Goal: Task Accomplishment & Management: Use online tool/utility

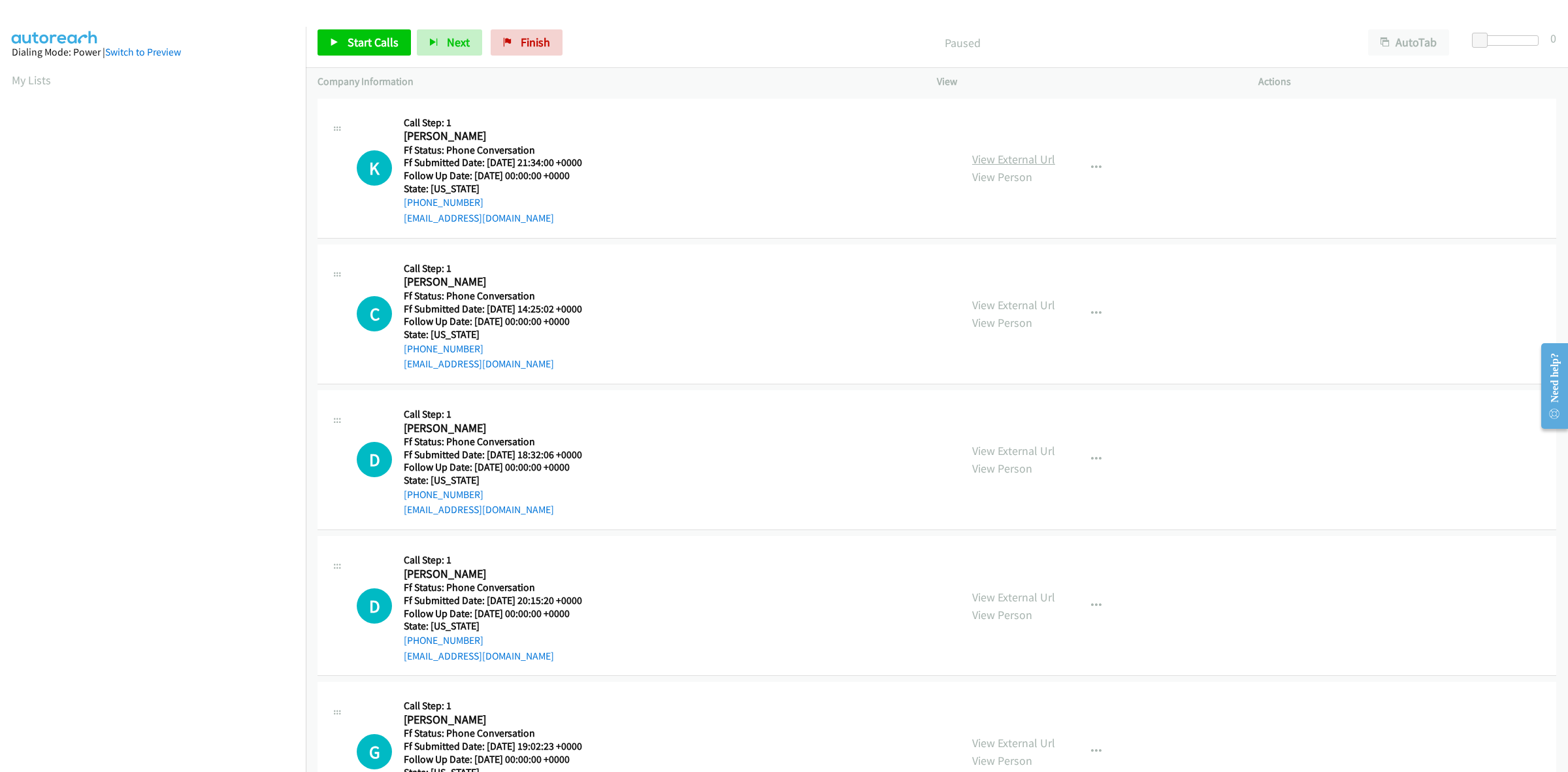
click at [1000, 164] on link "View External Url" at bounding box center [1013, 159] width 83 height 15
click at [994, 303] on link "View External Url" at bounding box center [1013, 304] width 83 height 15
click at [1026, 452] on link "View External Url" at bounding box center [1013, 450] width 83 height 15
click at [1044, 599] on link "View External Url" at bounding box center [1013, 596] width 83 height 15
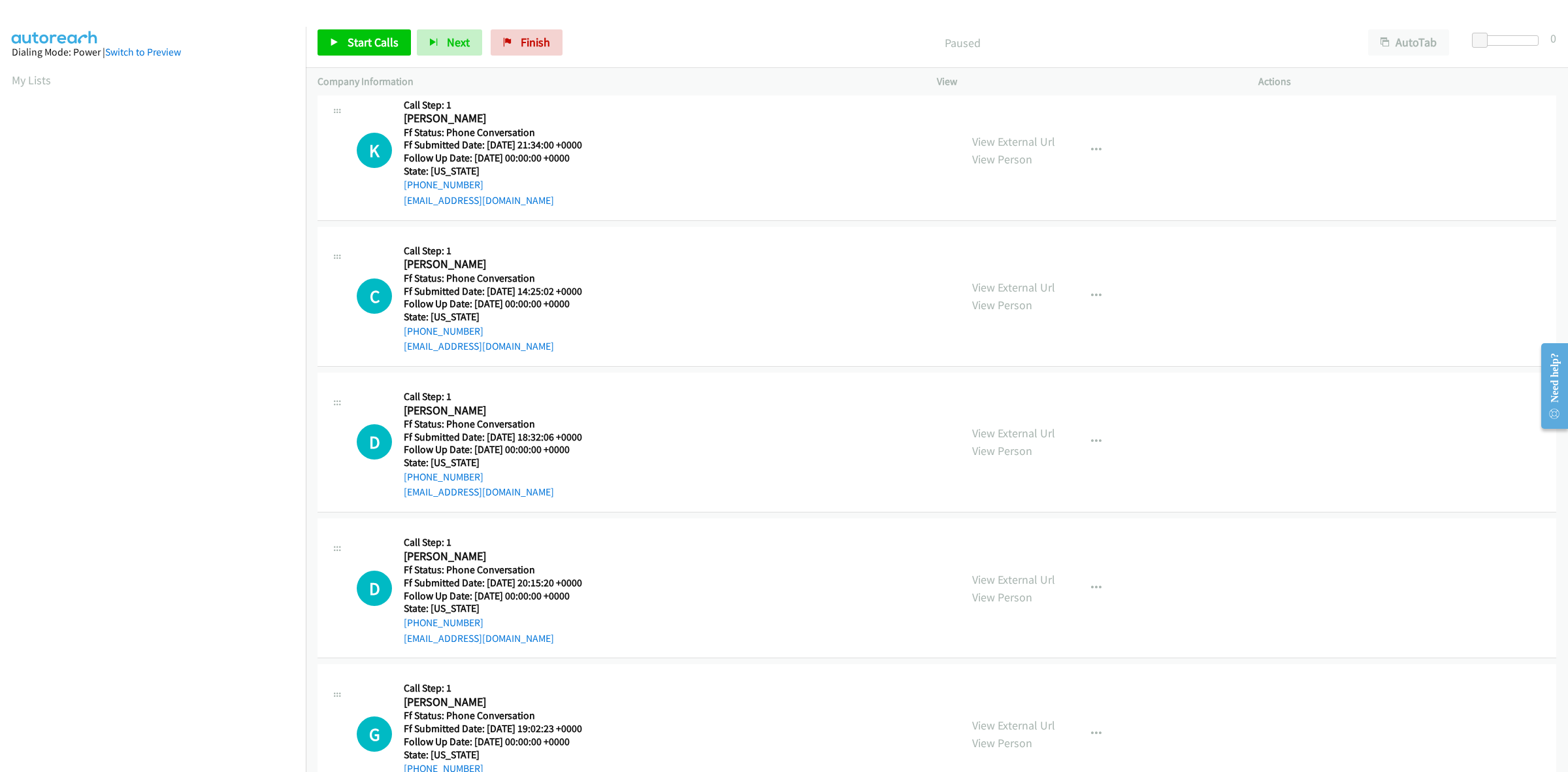
scroll to position [72, 0]
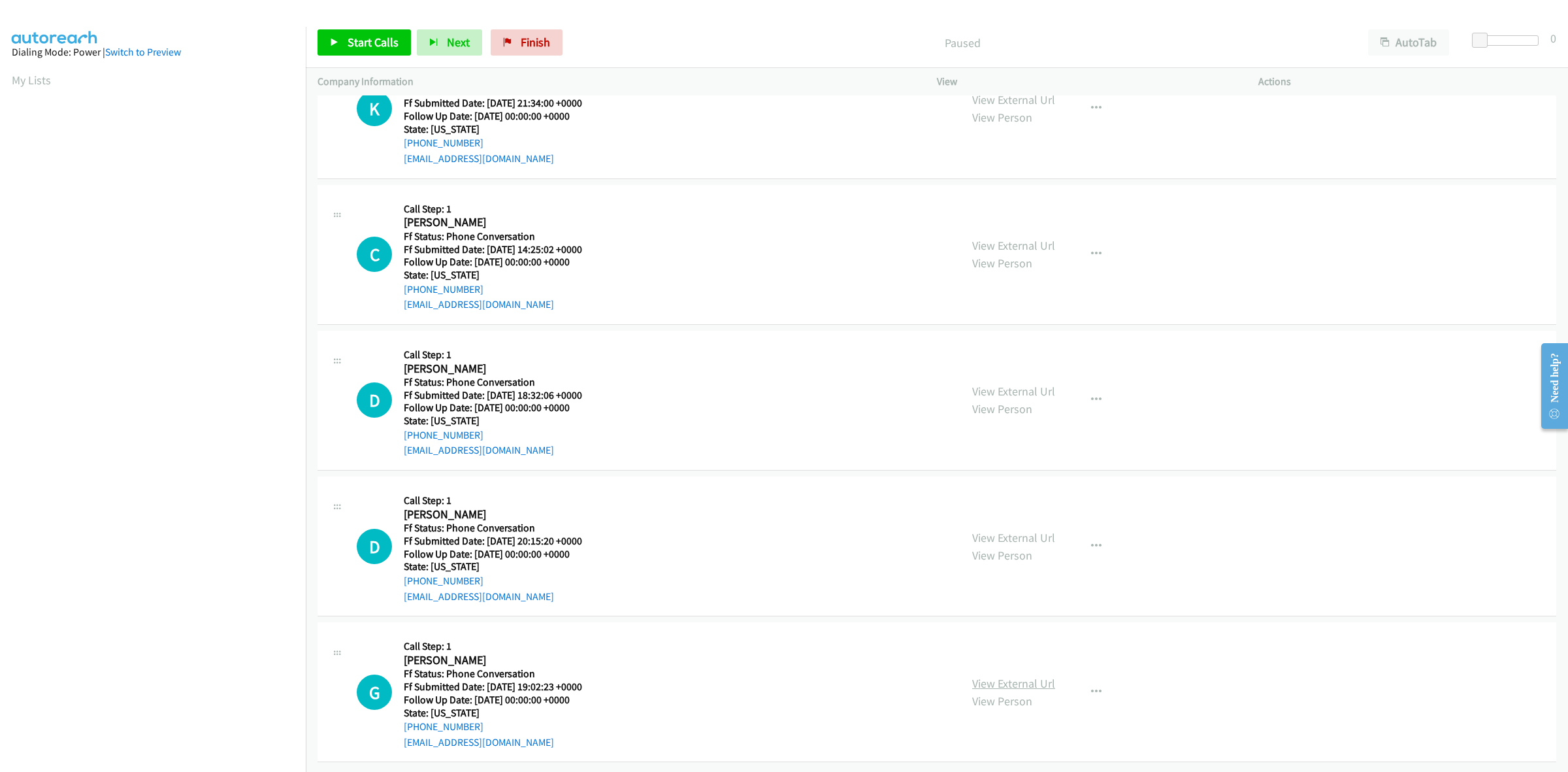
click at [1023, 676] on link "View External Url" at bounding box center [1013, 683] width 83 height 15
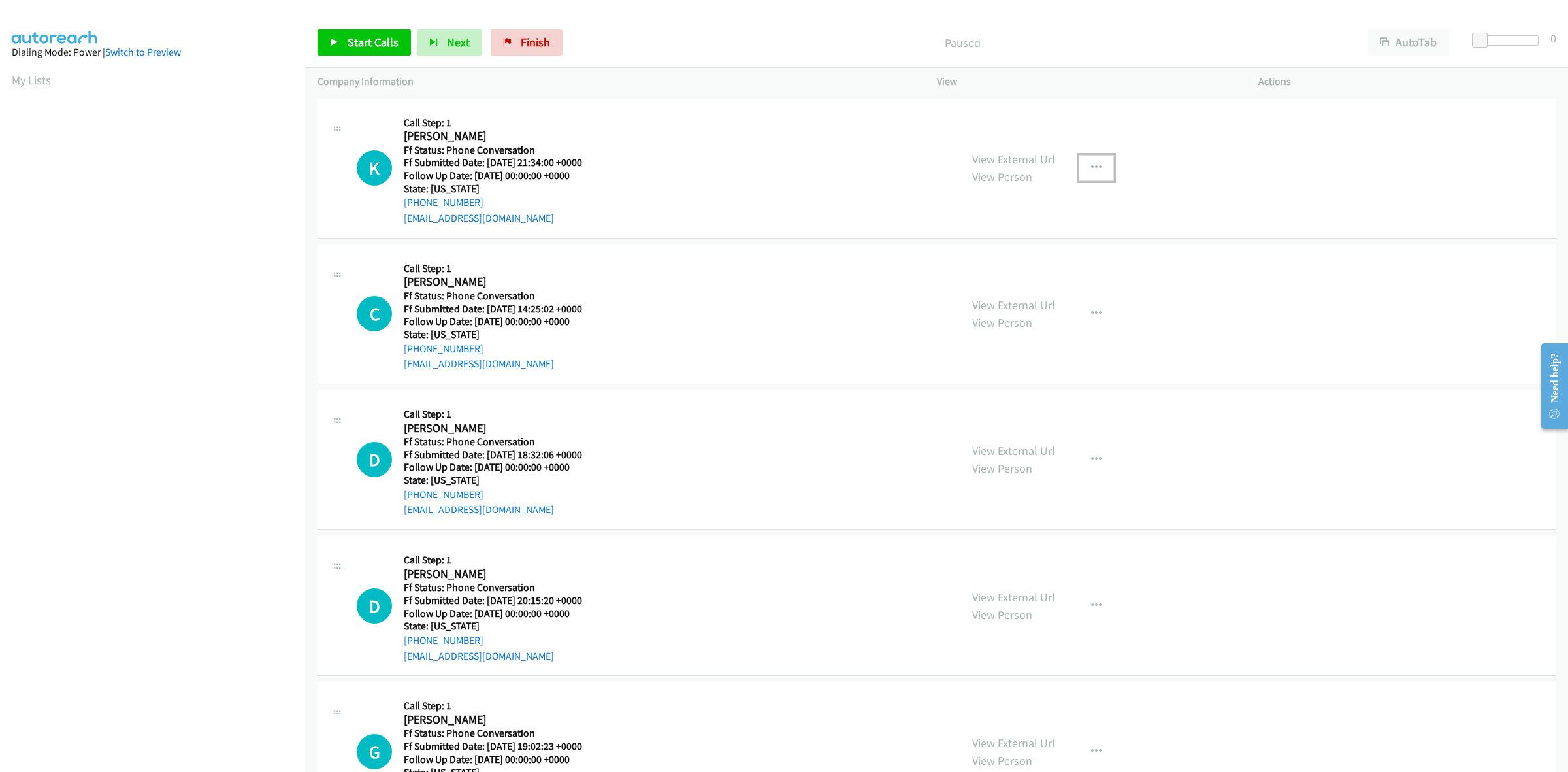
click at [1091, 168] on icon "button" at bounding box center [1096, 168] width 11 height 11
click at [1020, 277] on link "Add to do not call list" at bounding box center [1026, 280] width 173 height 26
click at [1089, 451] on button "button" at bounding box center [1096, 459] width 35 height 26
click at [994, 549] on link "Skip Call" at bounding box center [1026, 544] width 173 height 26
click at [379, 44] on span "Start Calls" at bounding box center [373, 41] width 51 height 15
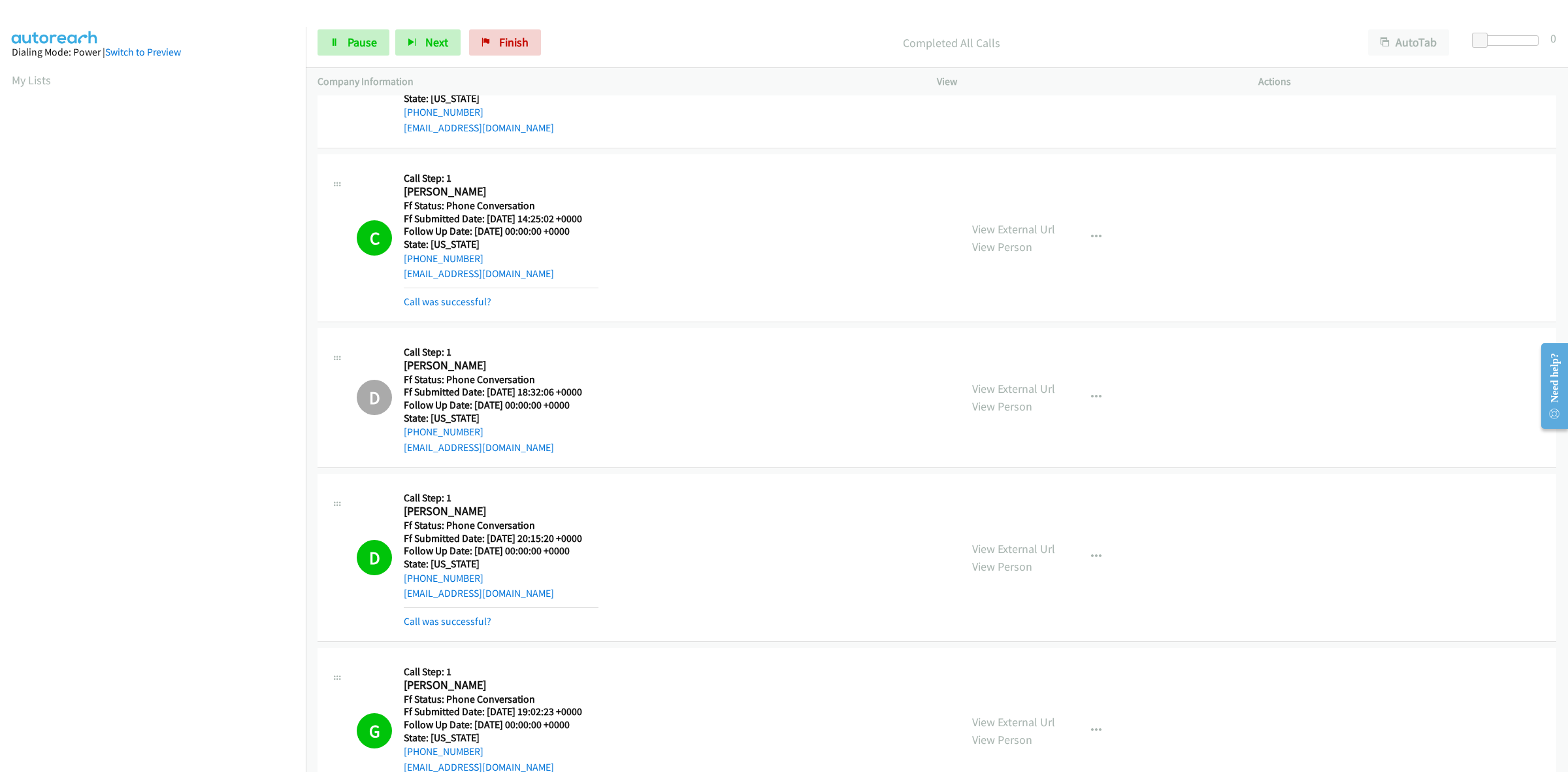
scroll to position [197, 0]
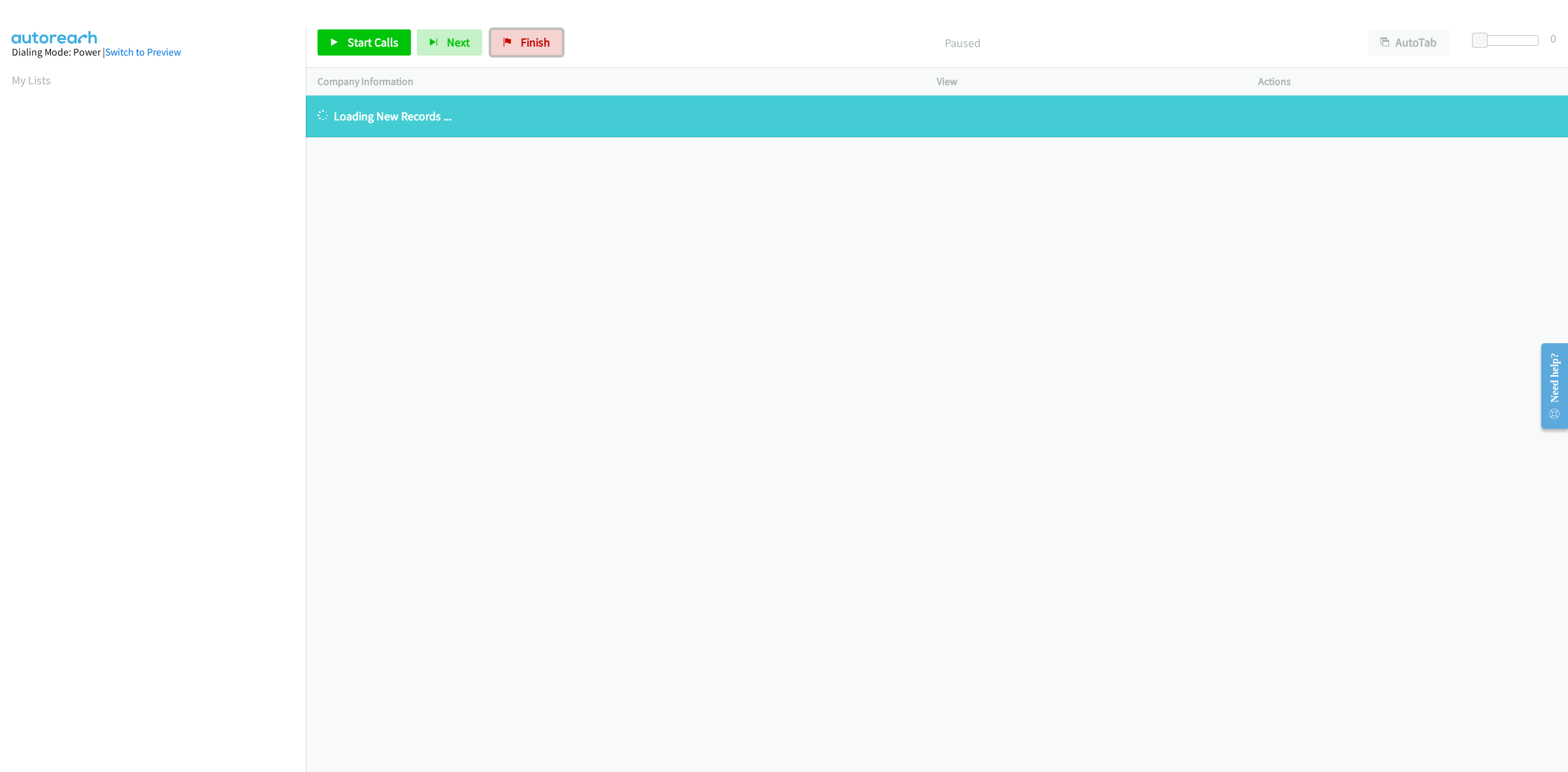
drag, startPoint x: 530, startPoint y: 43, endPoint x: 864, endPoint y: 93, distance: 337.7
click at [530, 43] on span "Finish" at bounding box center [535, 41] width 29 height 15
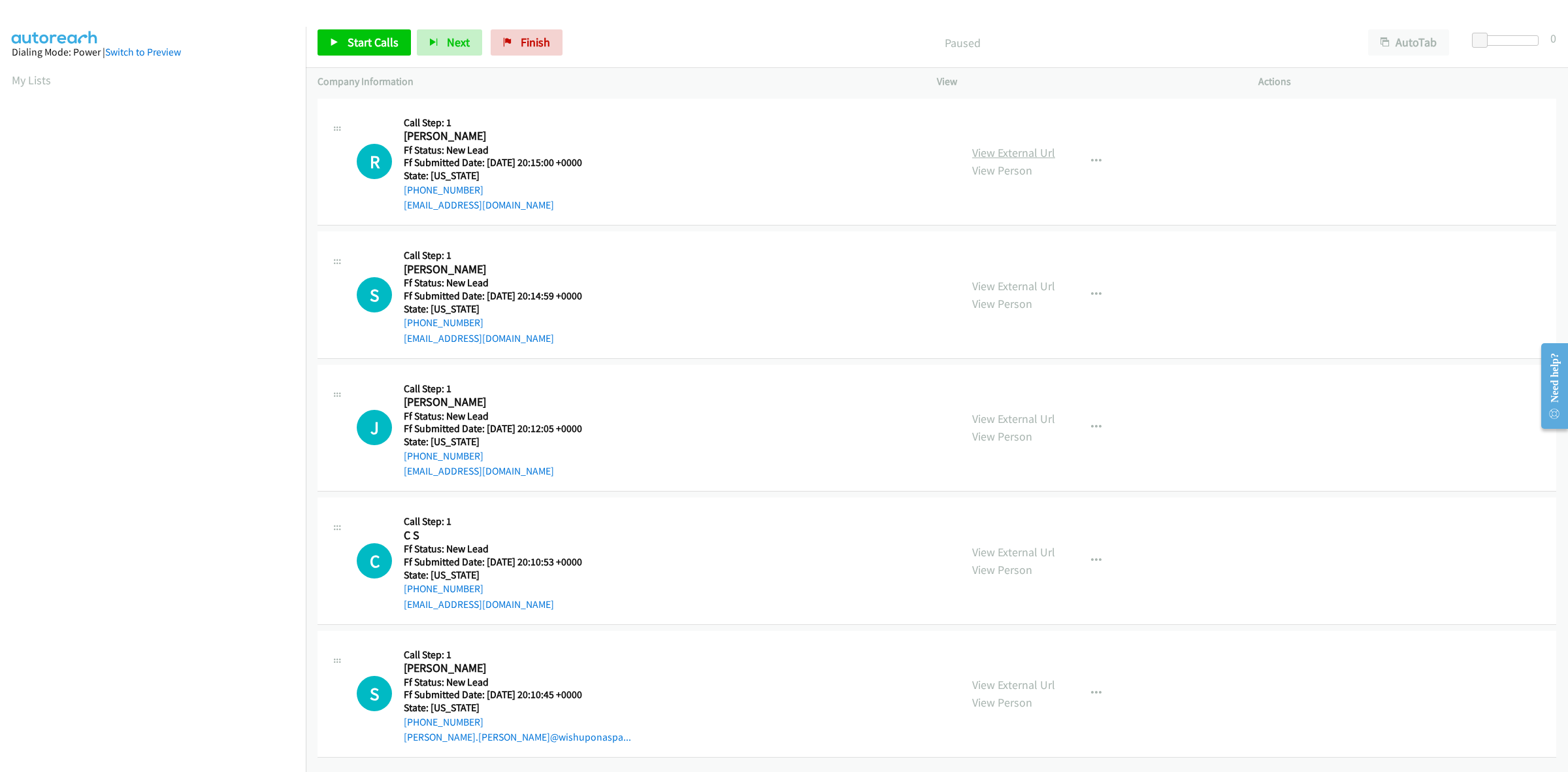
click at [1040, 155] on link "View External Url" at bounding box center [1013, 152] width 83 height 15
click at [1027, 289] on link "View External Url" at bounding box center [1013, 285] width 83 height 15
click at [990, 414] on link "View External Url" at bounding box center [1013, 418] width 83 height 15
click at [1034, 547] on link "View External Url" at bounding box center [1013, 551] width 83 height 15
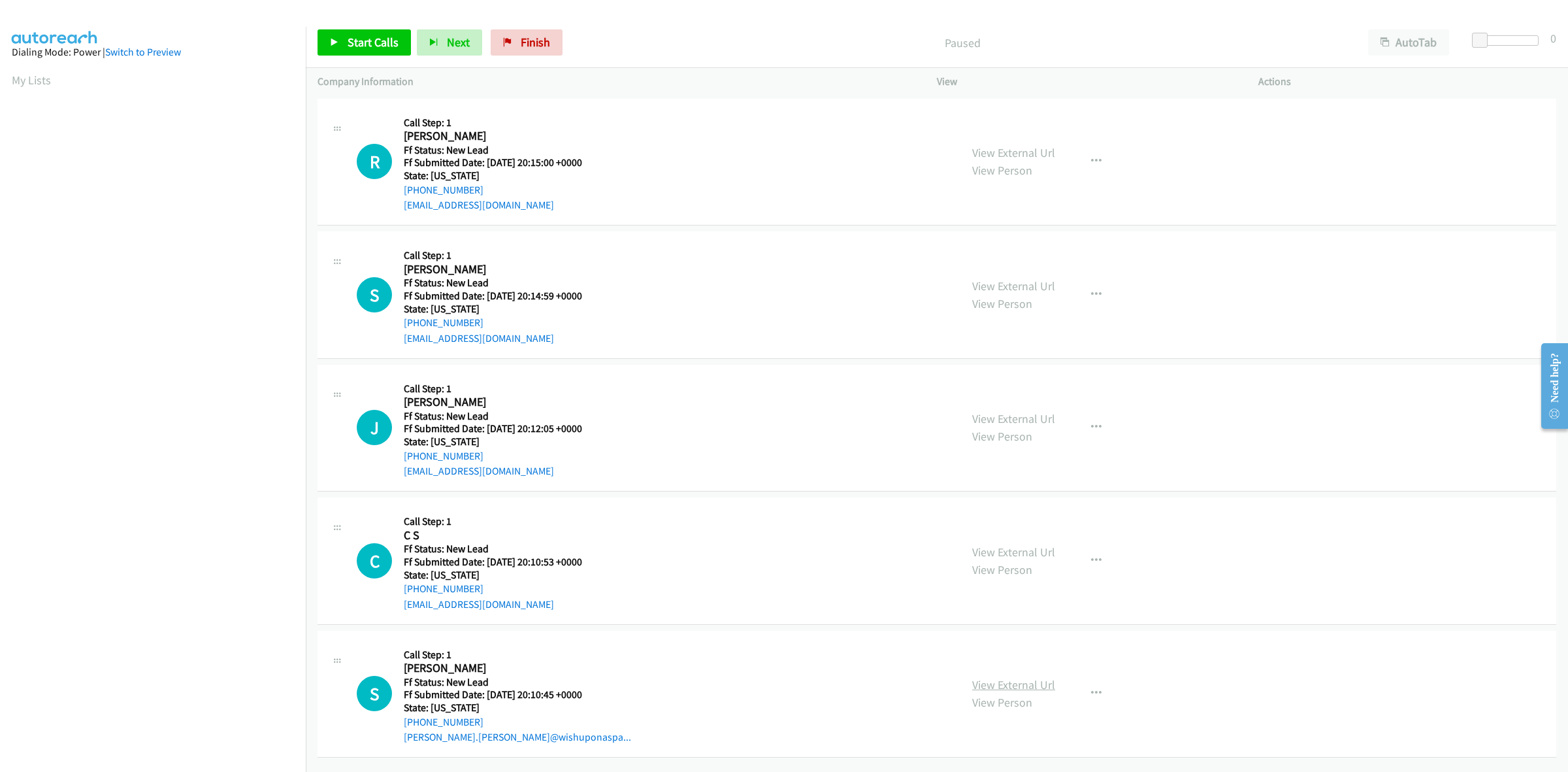
click at [1017, 677] on link "View External Url" at bounding box center [1013, 684] width 83 height 15
drag, startPoint x: 363, startPoint y: 40, endPoint x: 382, endPoint y: 46, distance: 19.9
click at [363, 40] on span "Start Calls" at bounding box center [373, 41] width 51 height 15
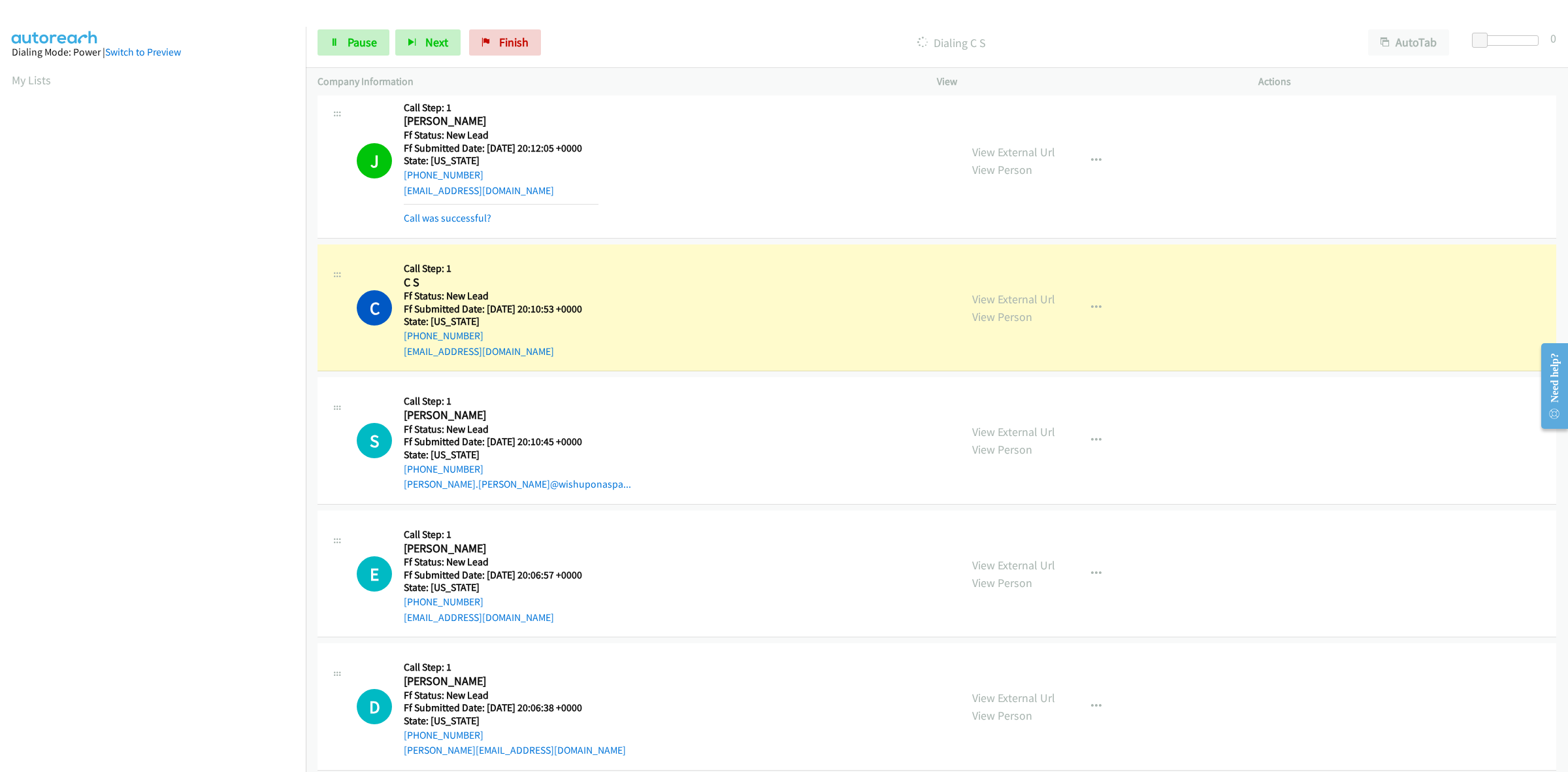
scroll to position [327, 0]
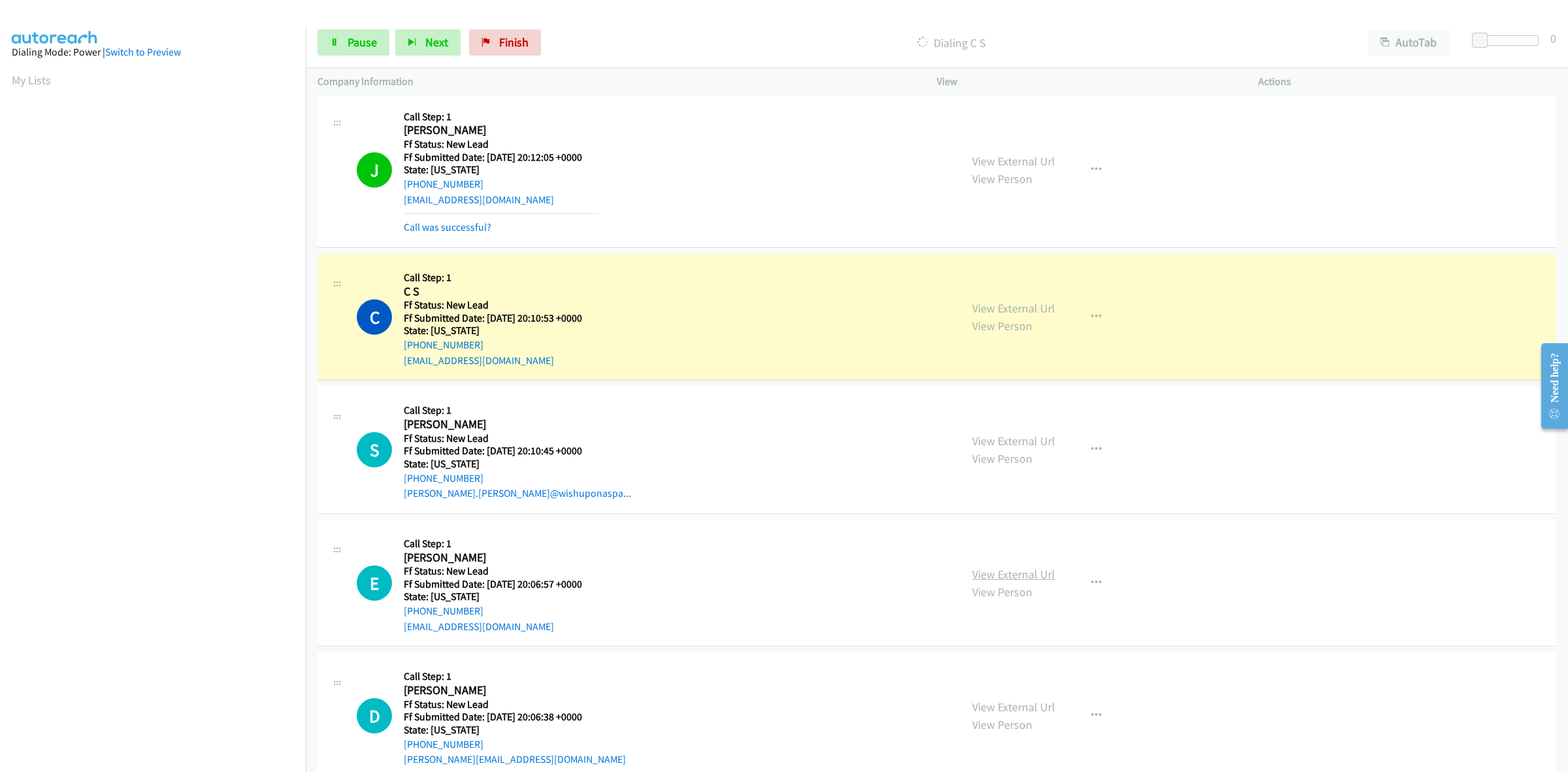
click at [1001, 568] on link "View External Url" at bounding box center [1013, 574] width 83 height 15
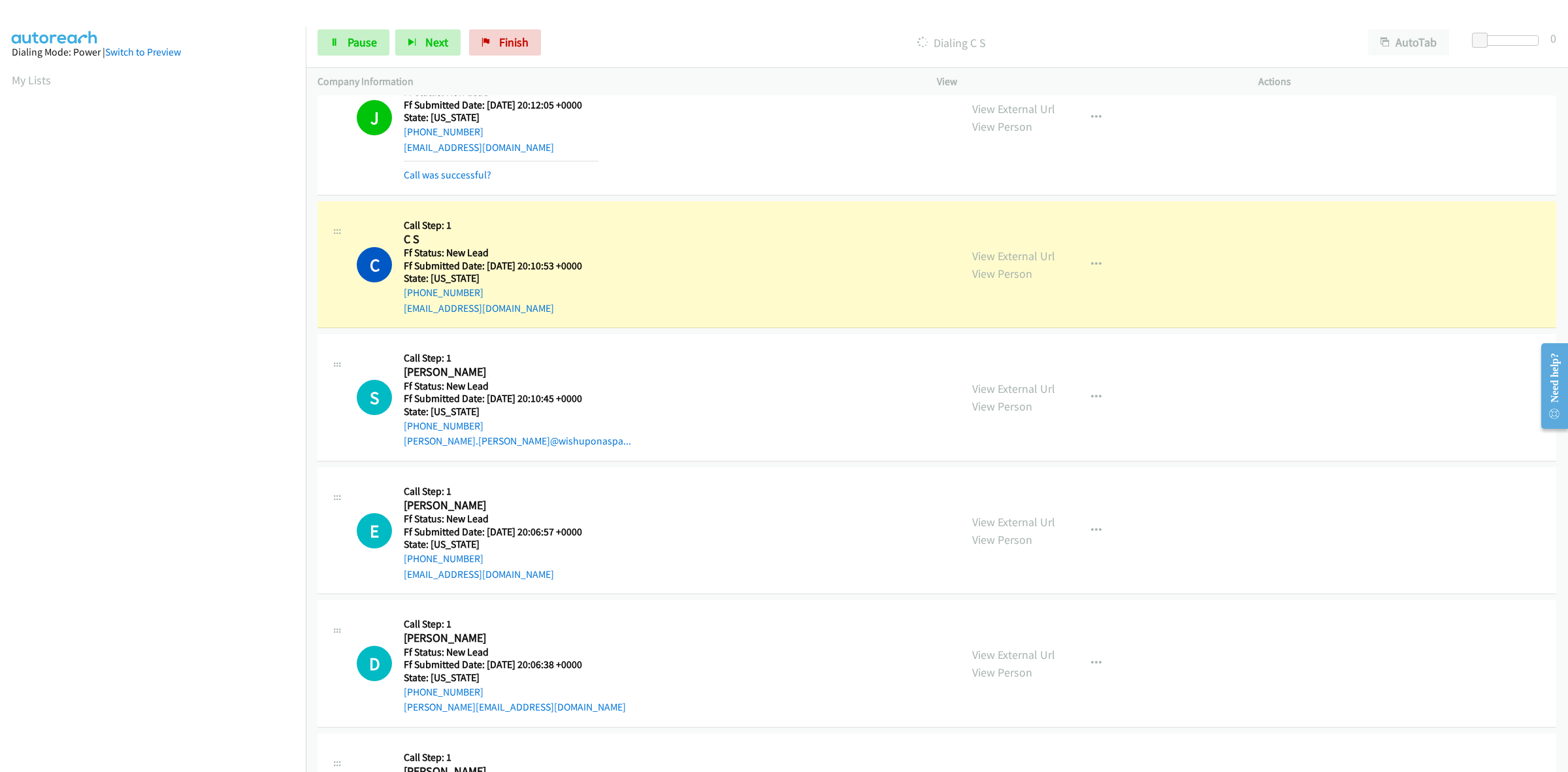
scroll to position [409, 0]
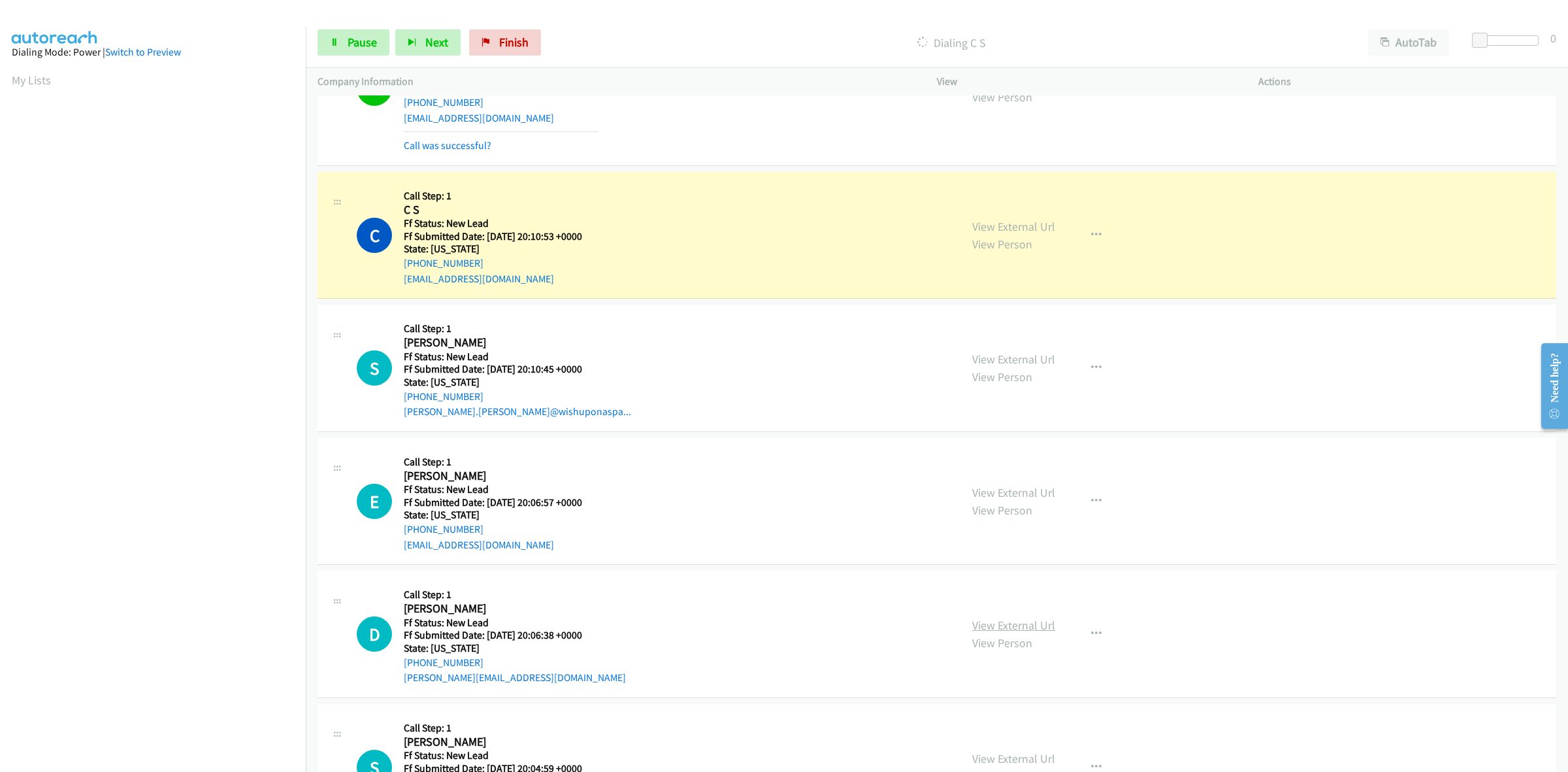
click at [1041, 624] on link "View External Url" at bounding box center [1013, 624] width 83 height 15
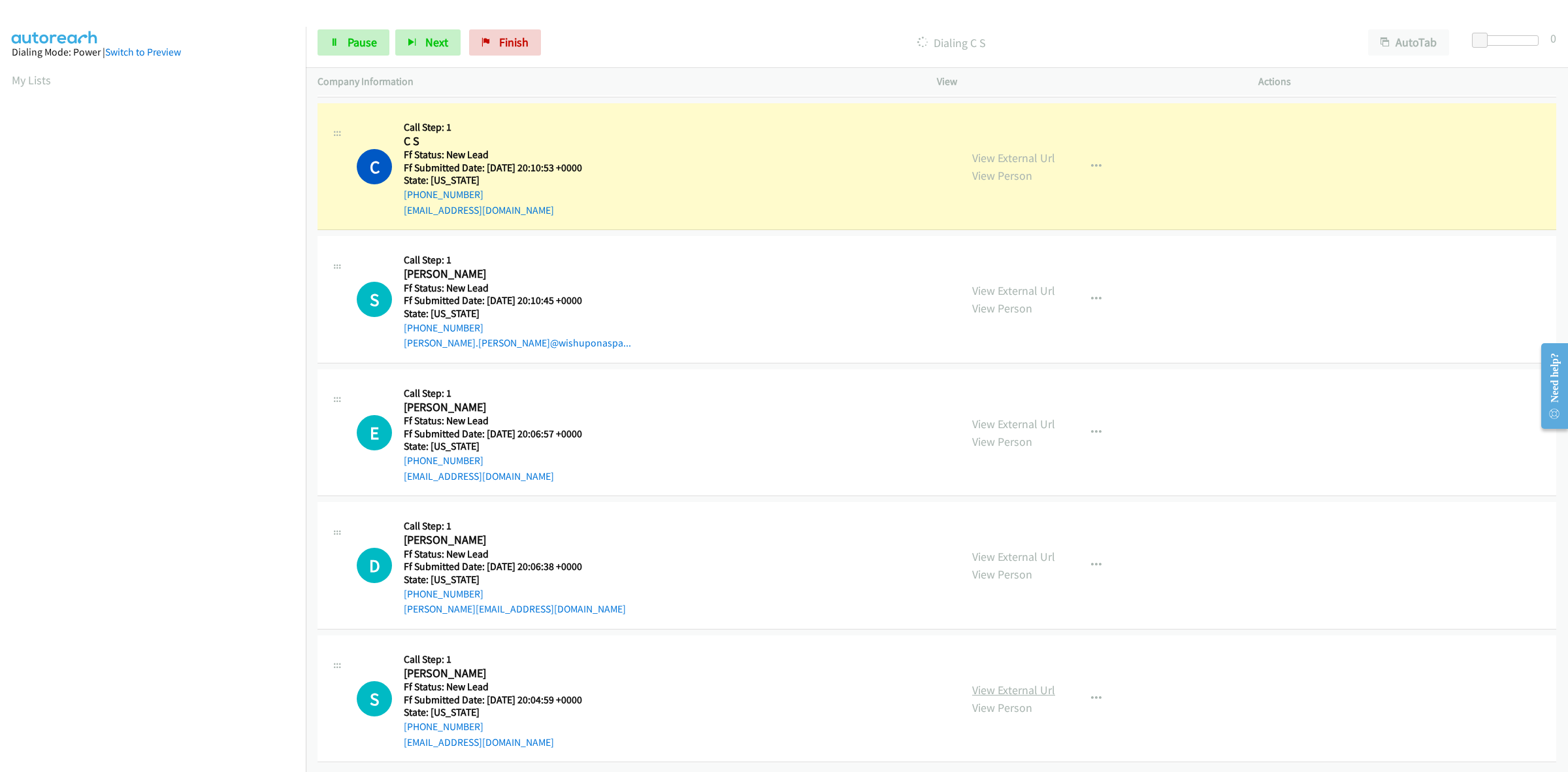
click at [1013, 682] on link "View External Url" at bounding box center [1013, 689] width 83 height 15
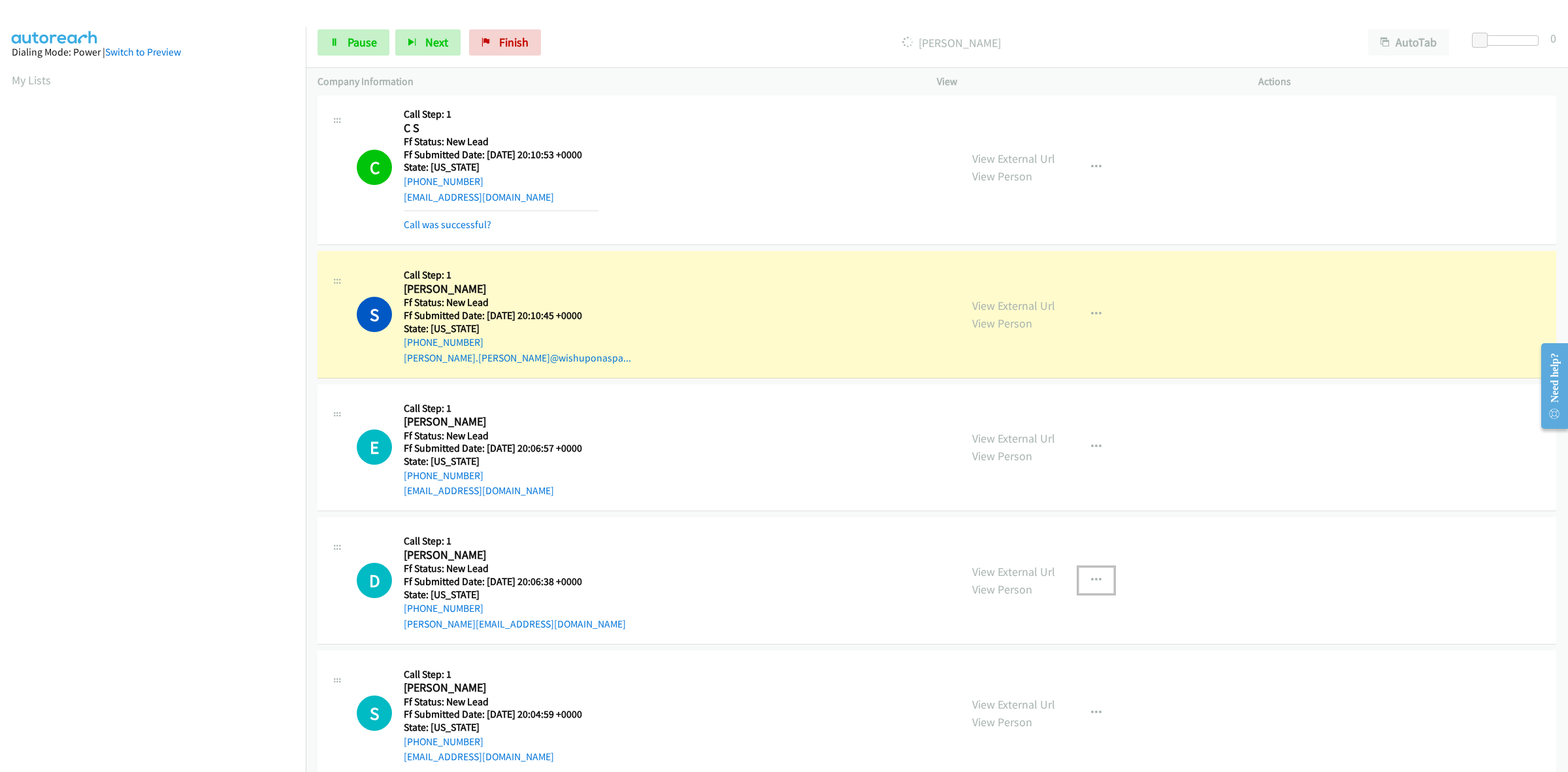
click at [1090, 568] on button "button" at bounding box center [1096, 580] width 35 height 26
click at [1039, 688] on link "Add to do not call list" at bounding box center [1026, 692] width 173 height 26
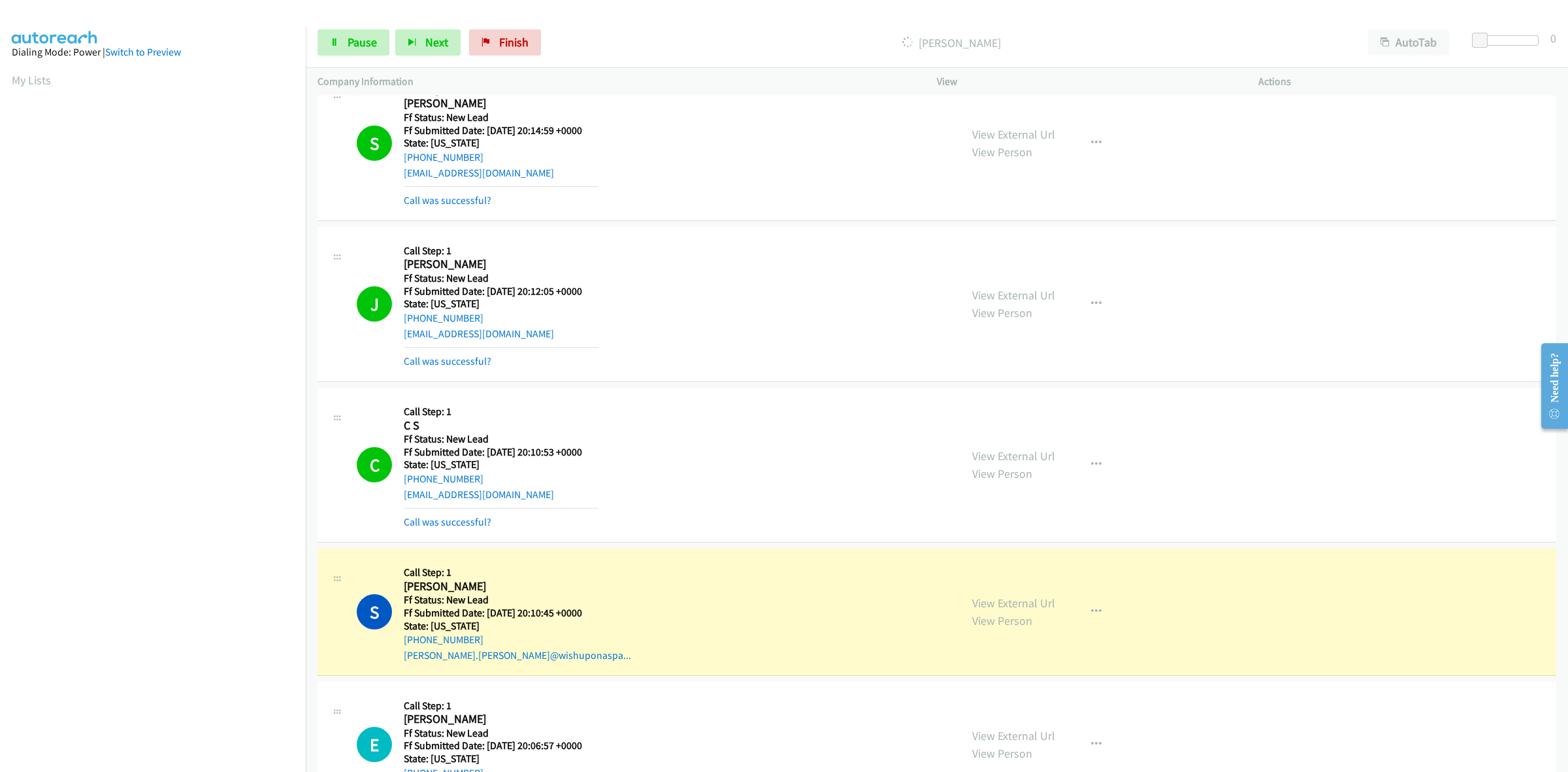
scroll to position [192, 0]
click at [464, 360] on link "Call was successful?" at bounding box center [447, 363] width 88 height 13
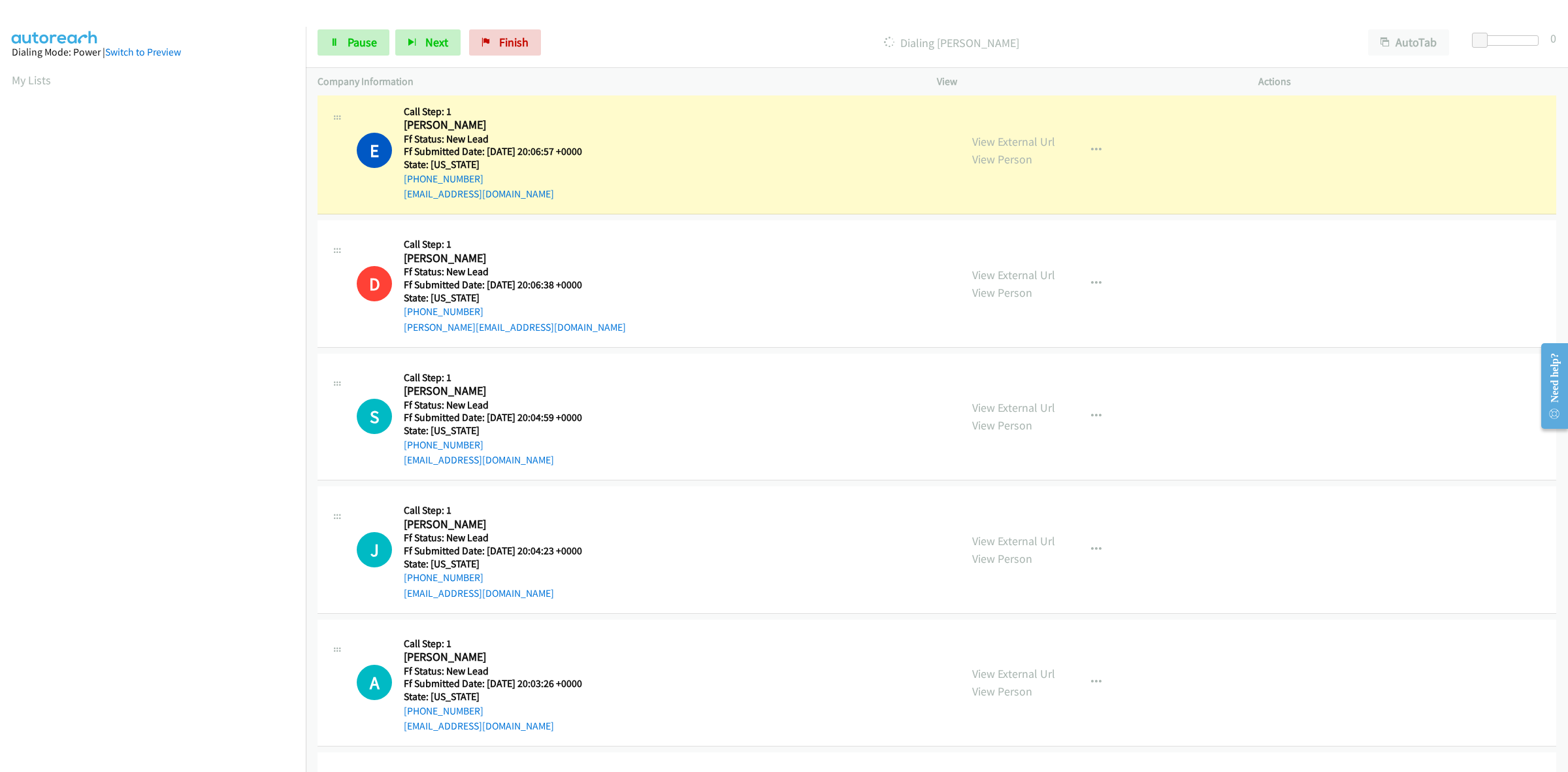
scroll to position [817, 0]
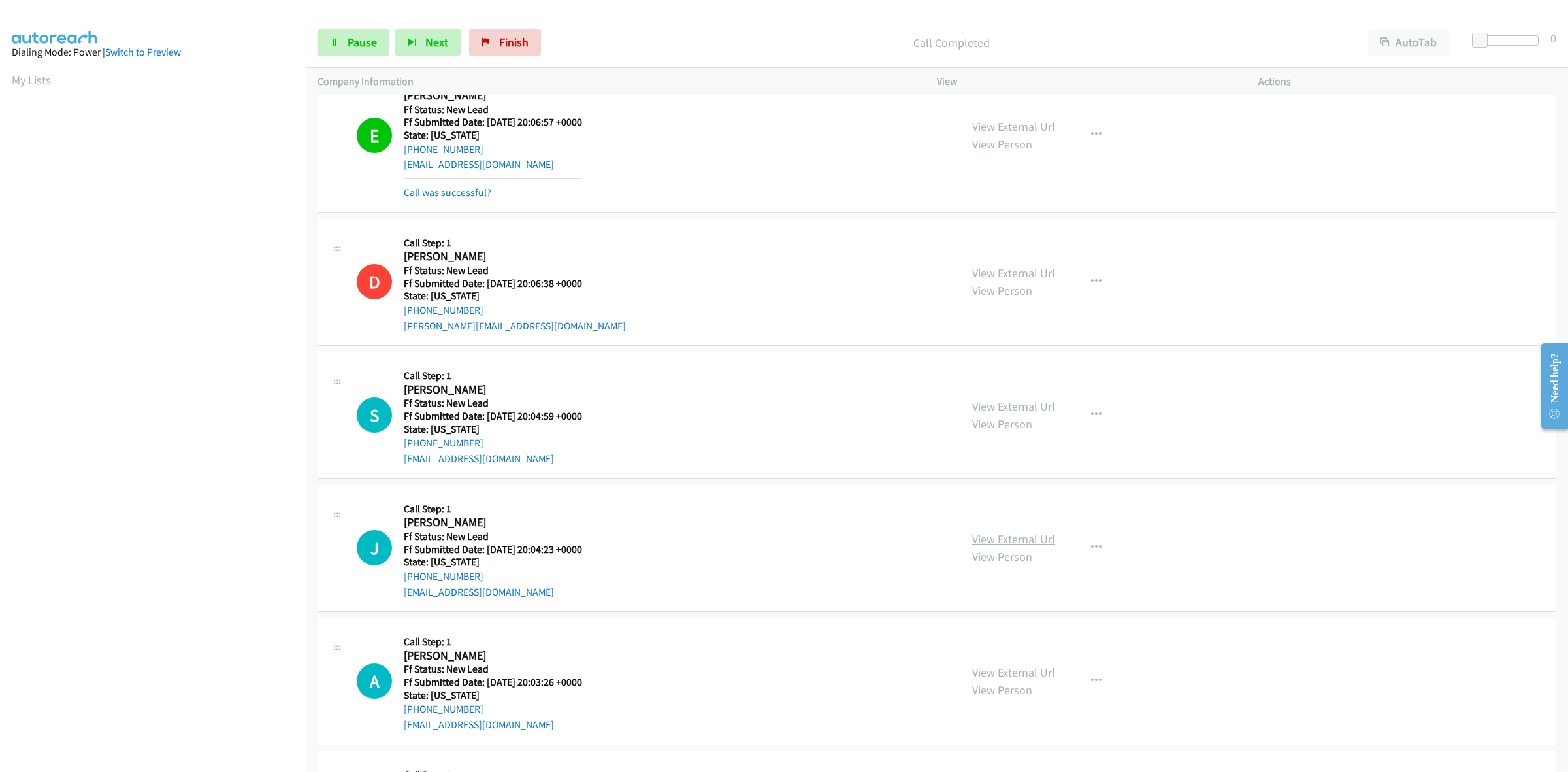
click at [1036, 534] on link "View External Url" at bounding box center [1013, 538] width 83 height 15
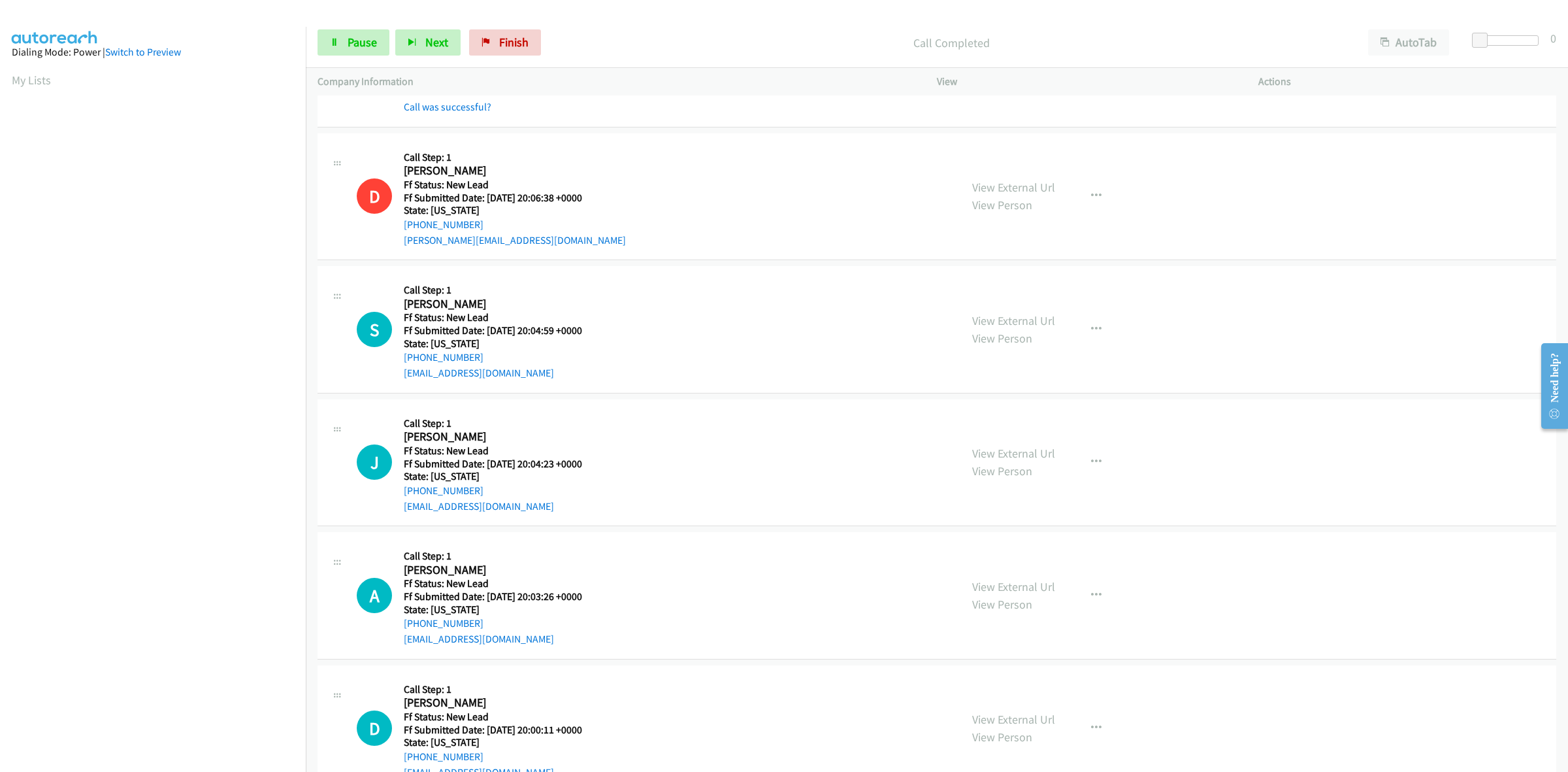
scroll to position [864, 0]
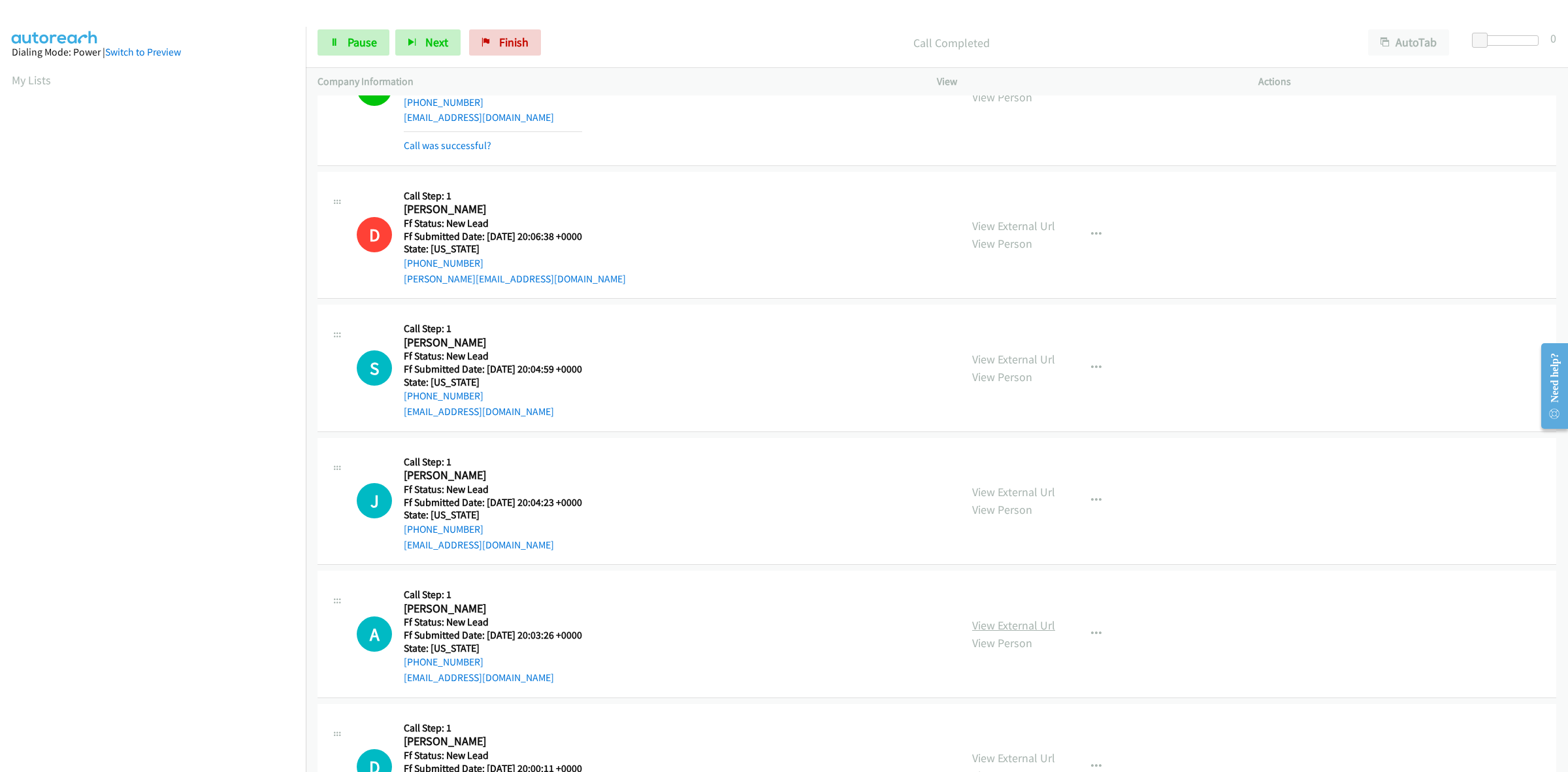
click at [1024, 628] on link "View External Url" at bounding box center [1013, 624] width 83 height 15
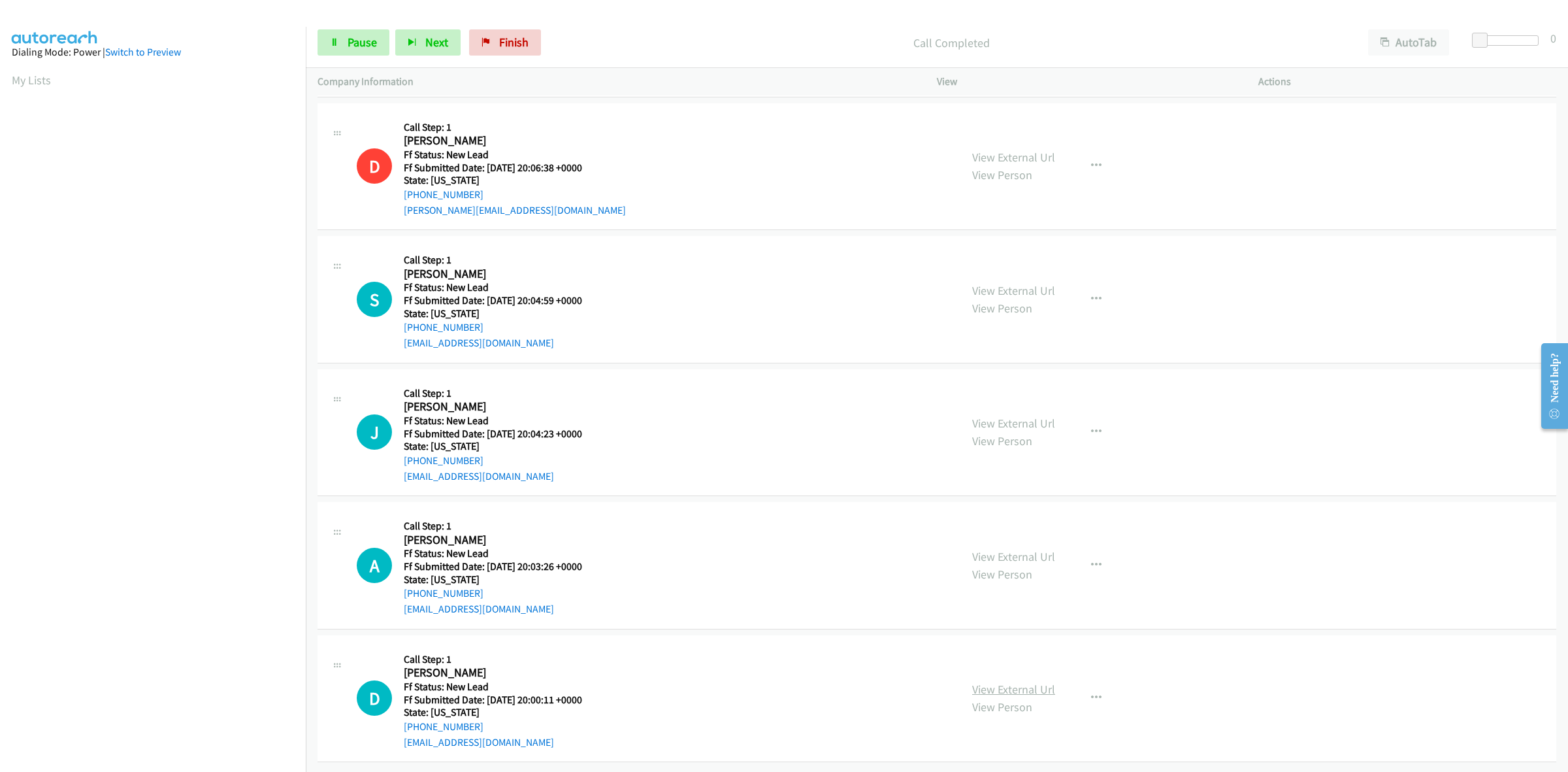
click at [1036, 681] on link "View External Url" at bounding box center [1013, 688] width 83 height 15
click at [367, 34] on span "Pause" at bounding box center [362, 41] width 29 height 15
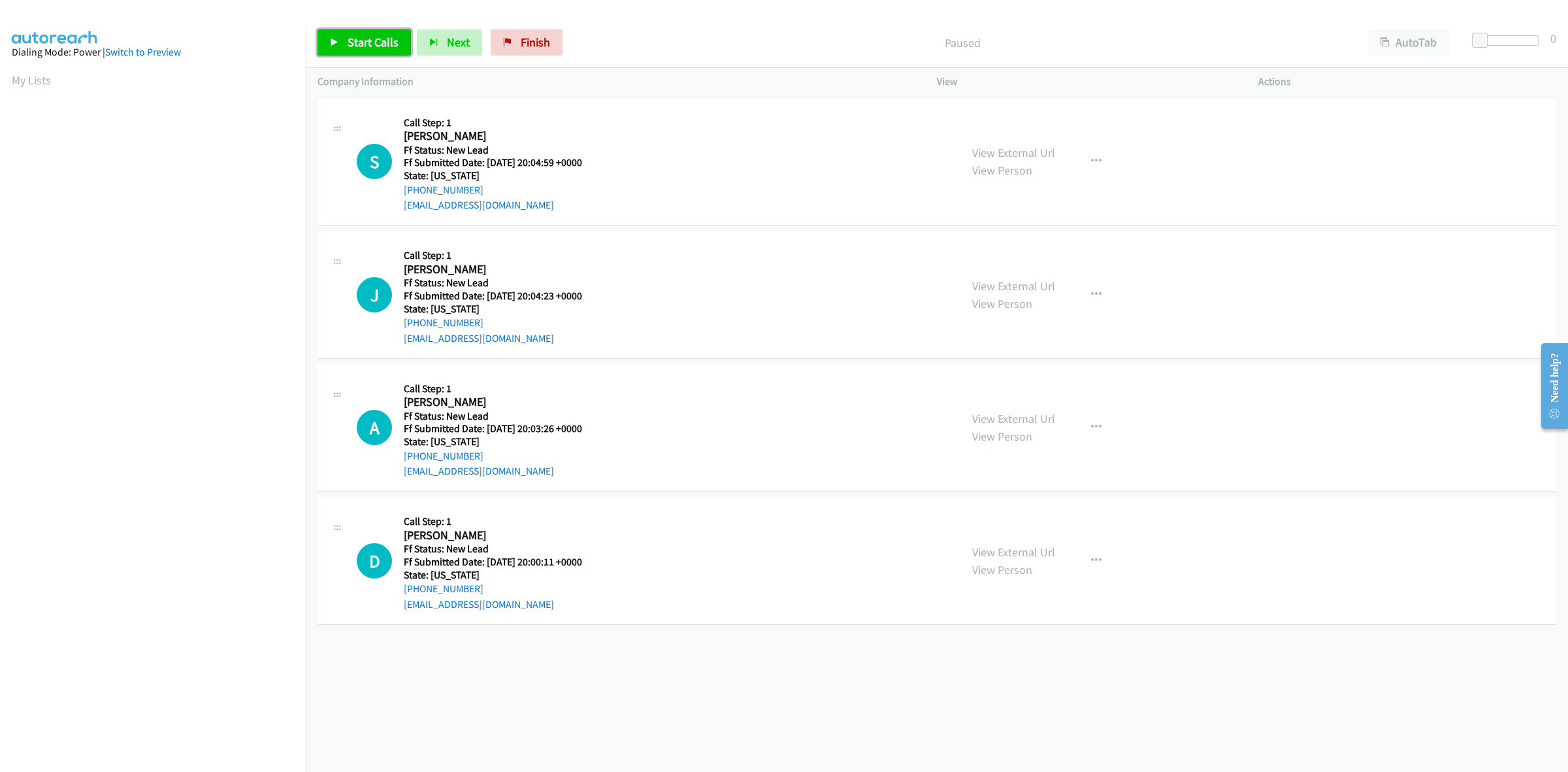
click at [337, 32] on link "Start Calls" at bounding box center [364, 42] width 93 height 26
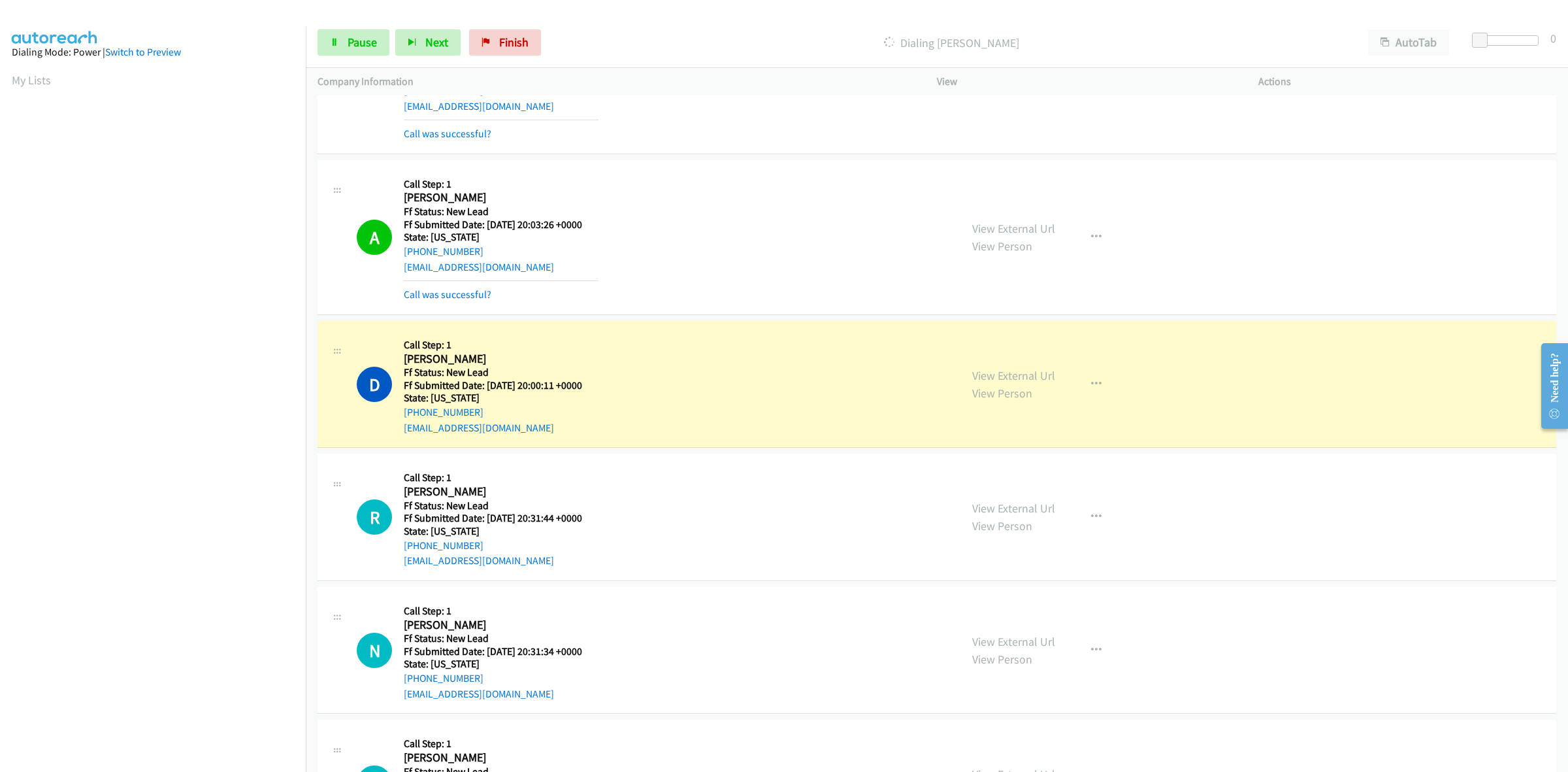
scroll to position [358, 0]
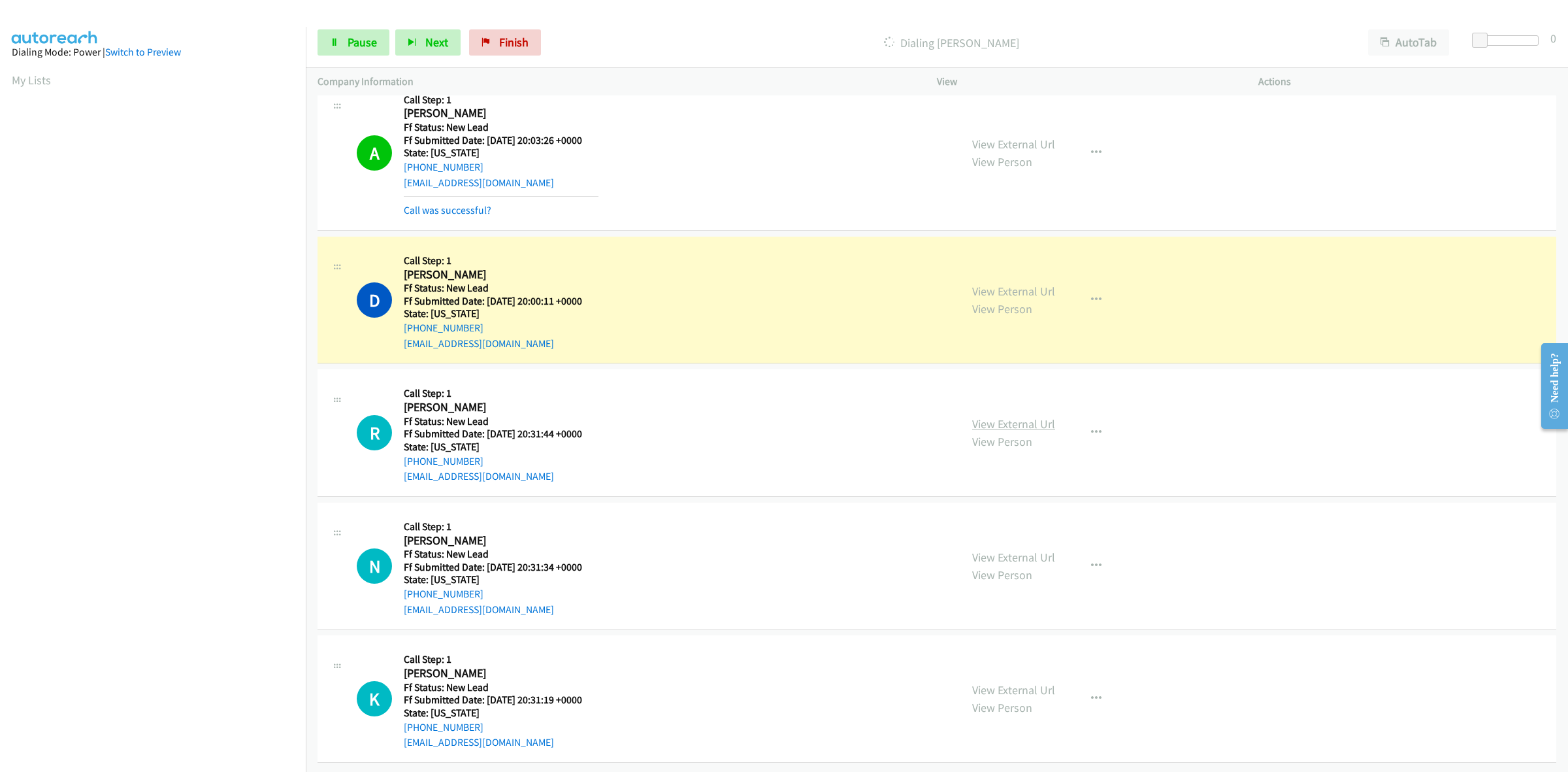
click at [1027, 417] on link "View External Url" at bounding box center [1013, 424] width 83 height 15
click at [1027, 549] on link "View External Url" at bounding box center [1013, 556] width 83 height 15
click at [1020, 682] on link "View External Url" at bounding box center [1013, 689] width 83 height 15
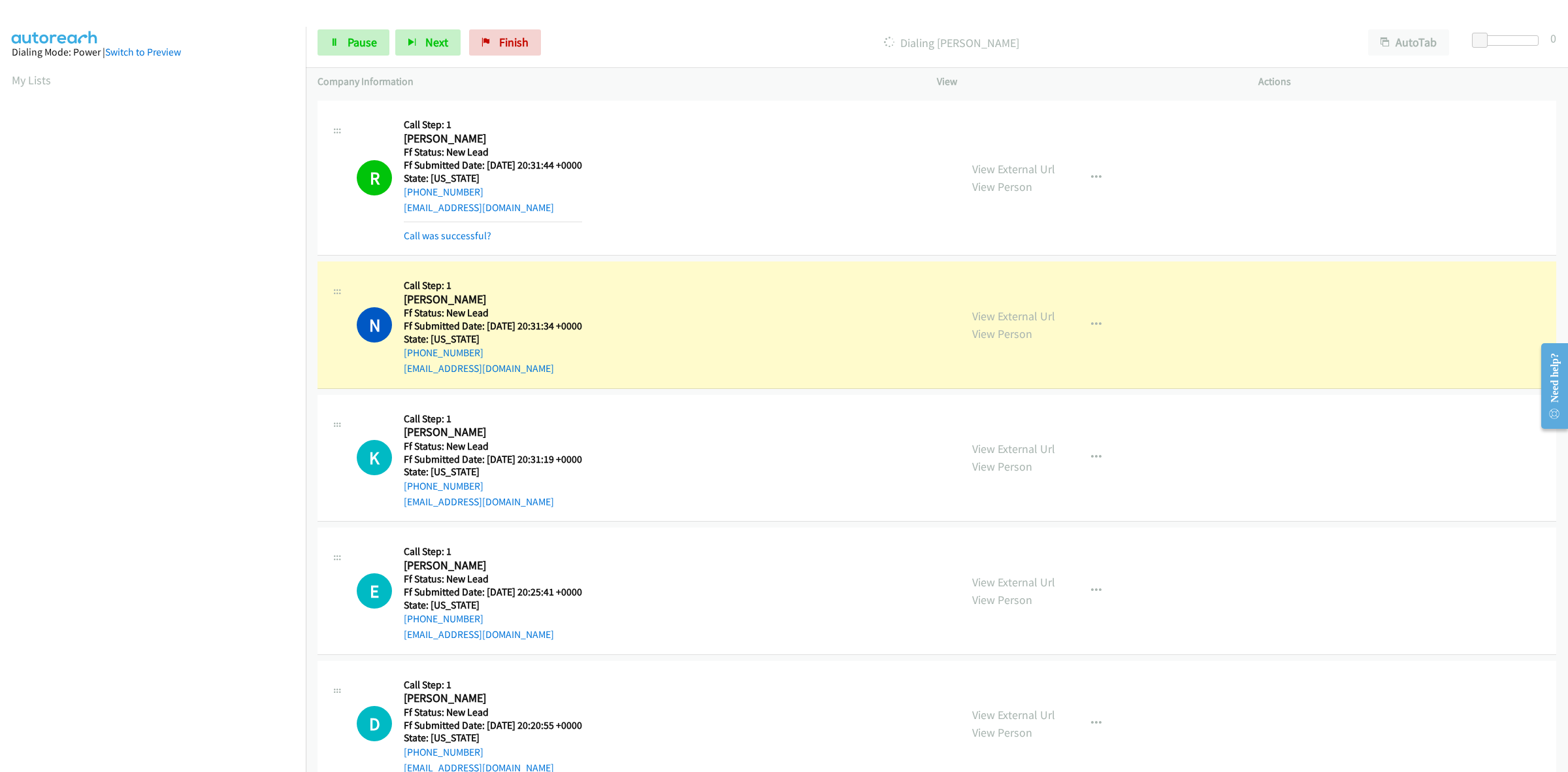
scroll to position [712, 0]
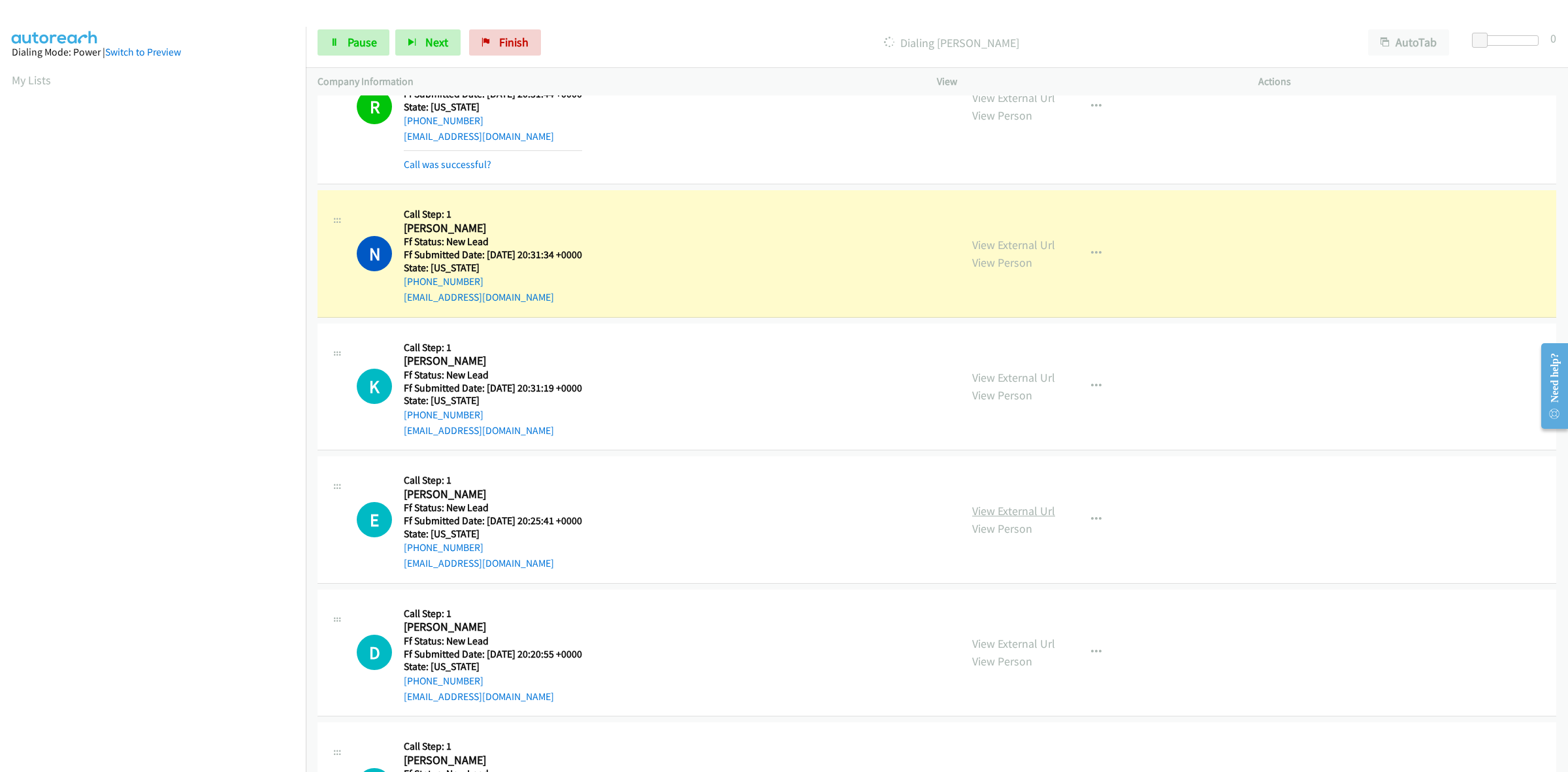
click at [1037, 509] on link "View External Url" at bounding box center [1013, 510] width 83 height 15
click at [1027, 641] on link "View External Url" at bounding box center [1013, 643] width 83 height 15
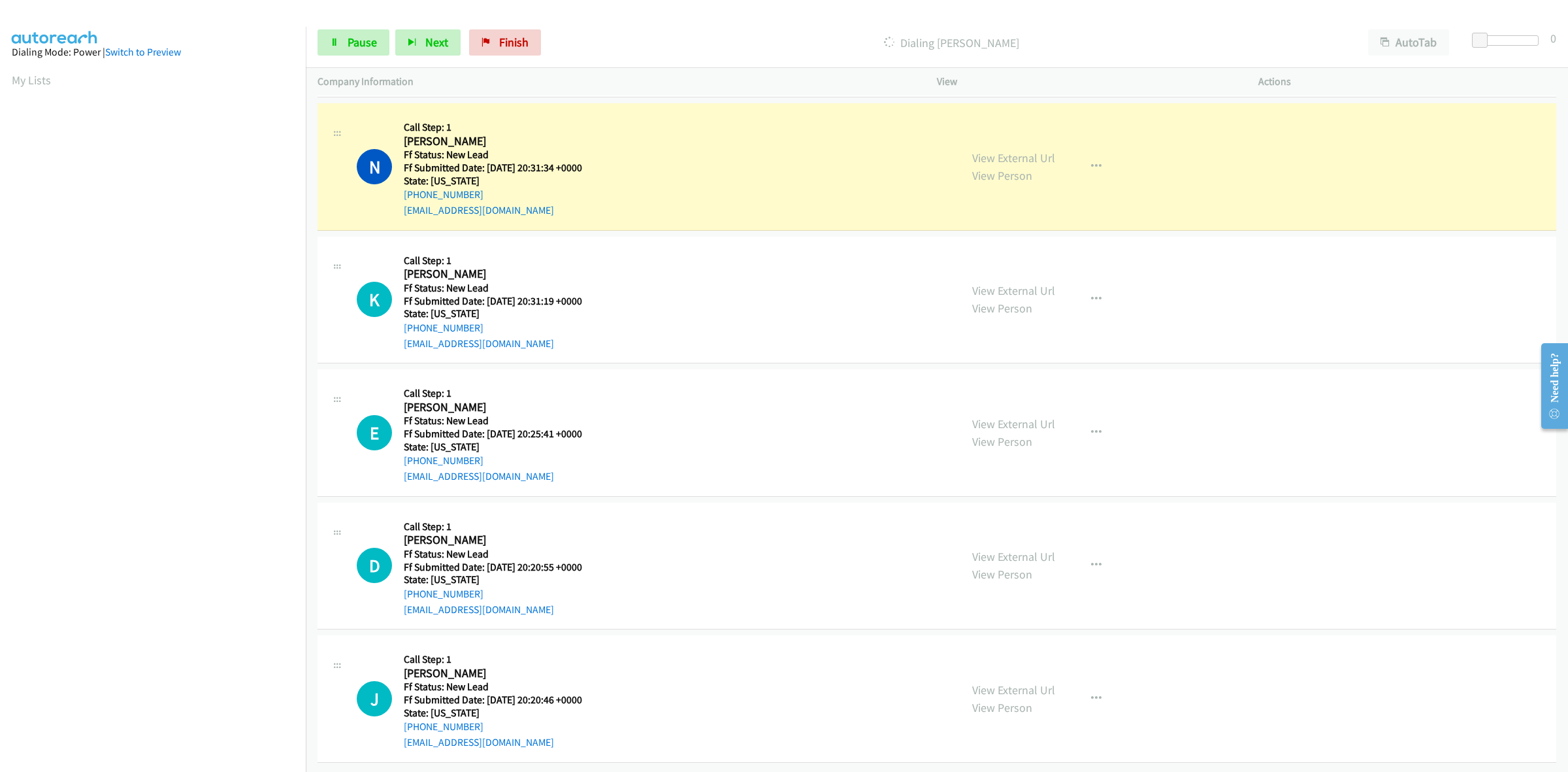
scroll to position [812, 0]
click at [1015, 682] on link "View External Url" at bounding box center [1013, 689] width 83 height 15
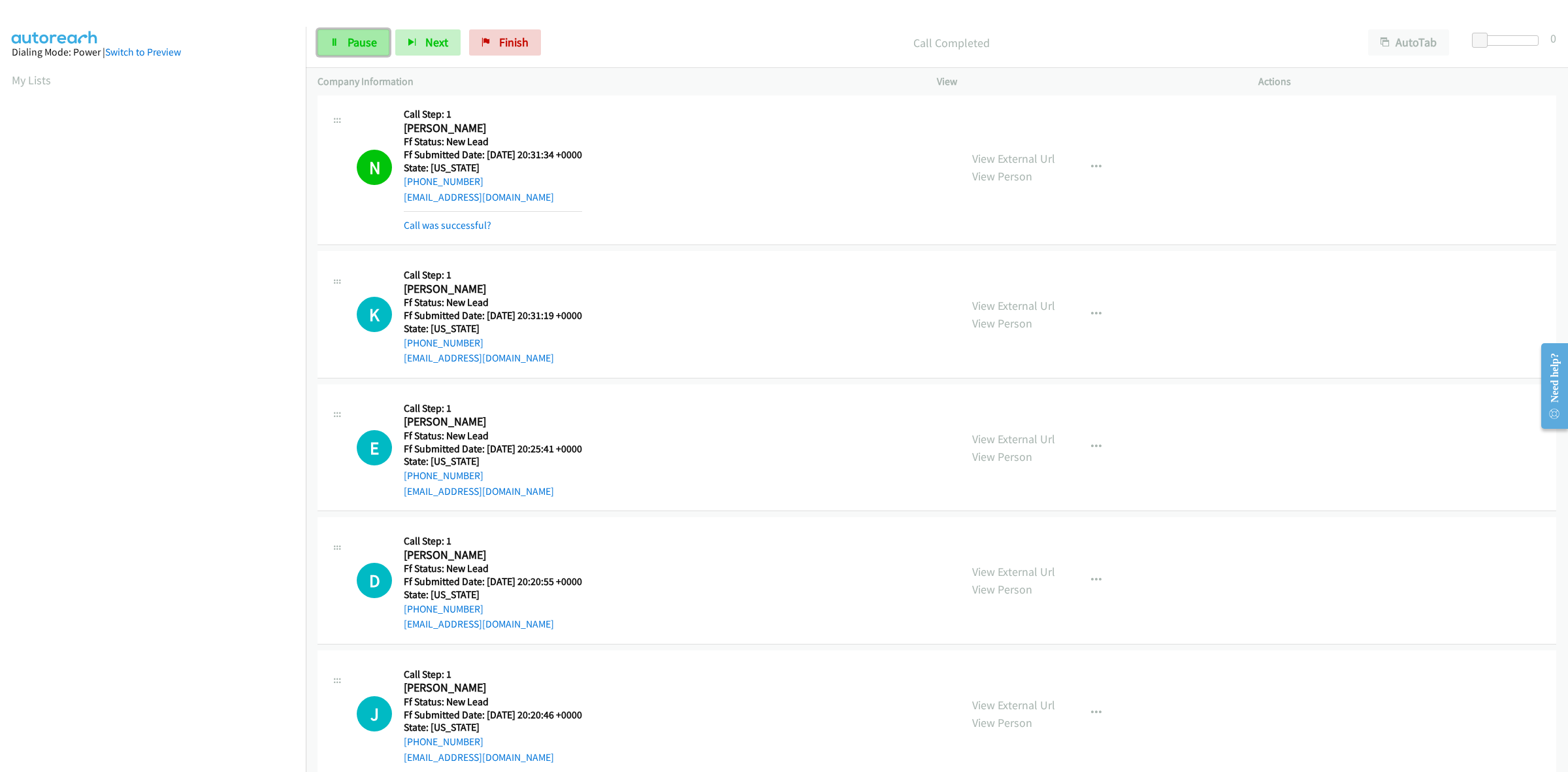
click at [345, 33] on link "Pause" at bounding box center [353, 42] width 72 height 26
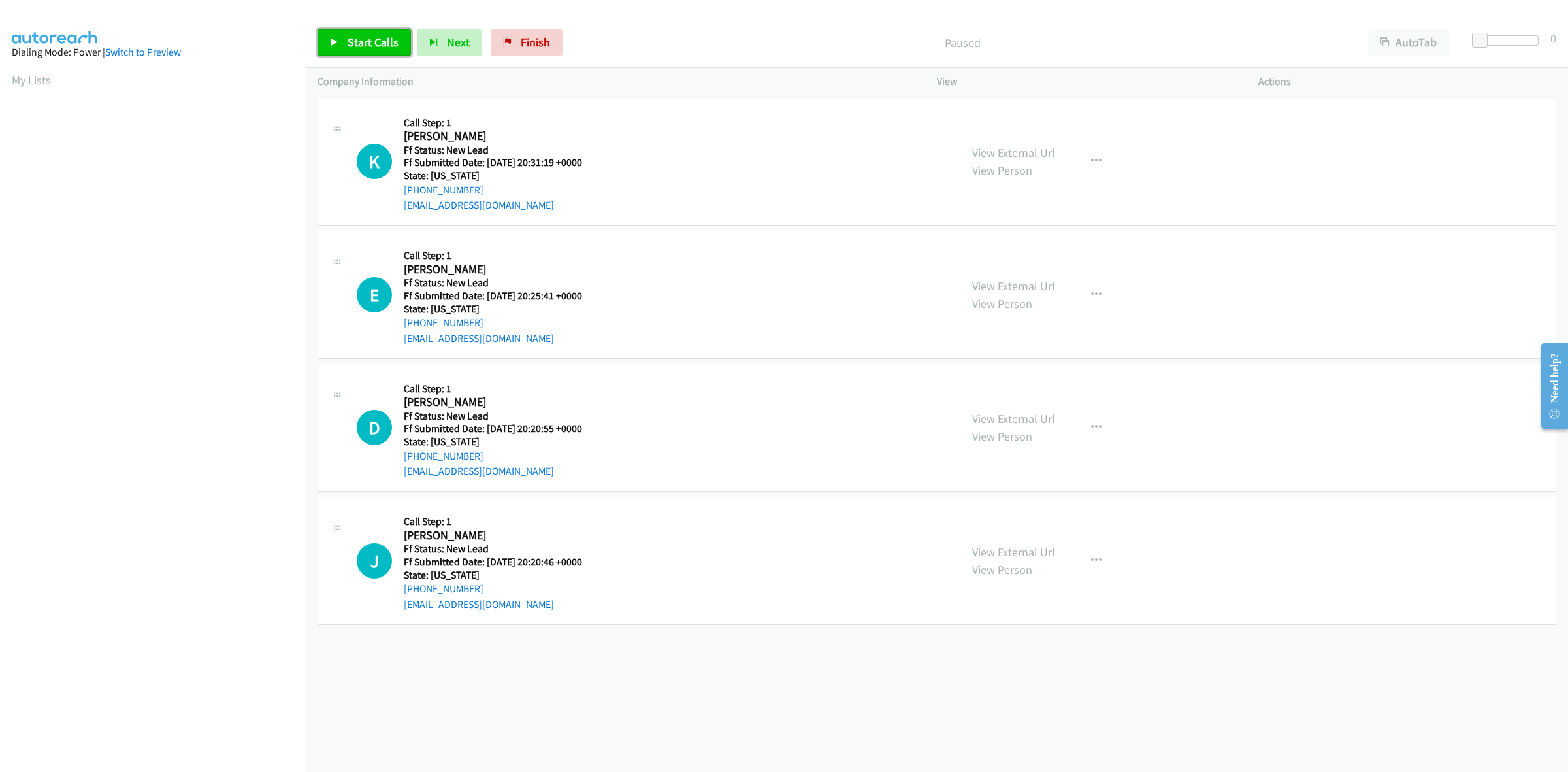
click at [361, 44] on span "Start Calls" at bounding box center [373, 41] width 51 height 15
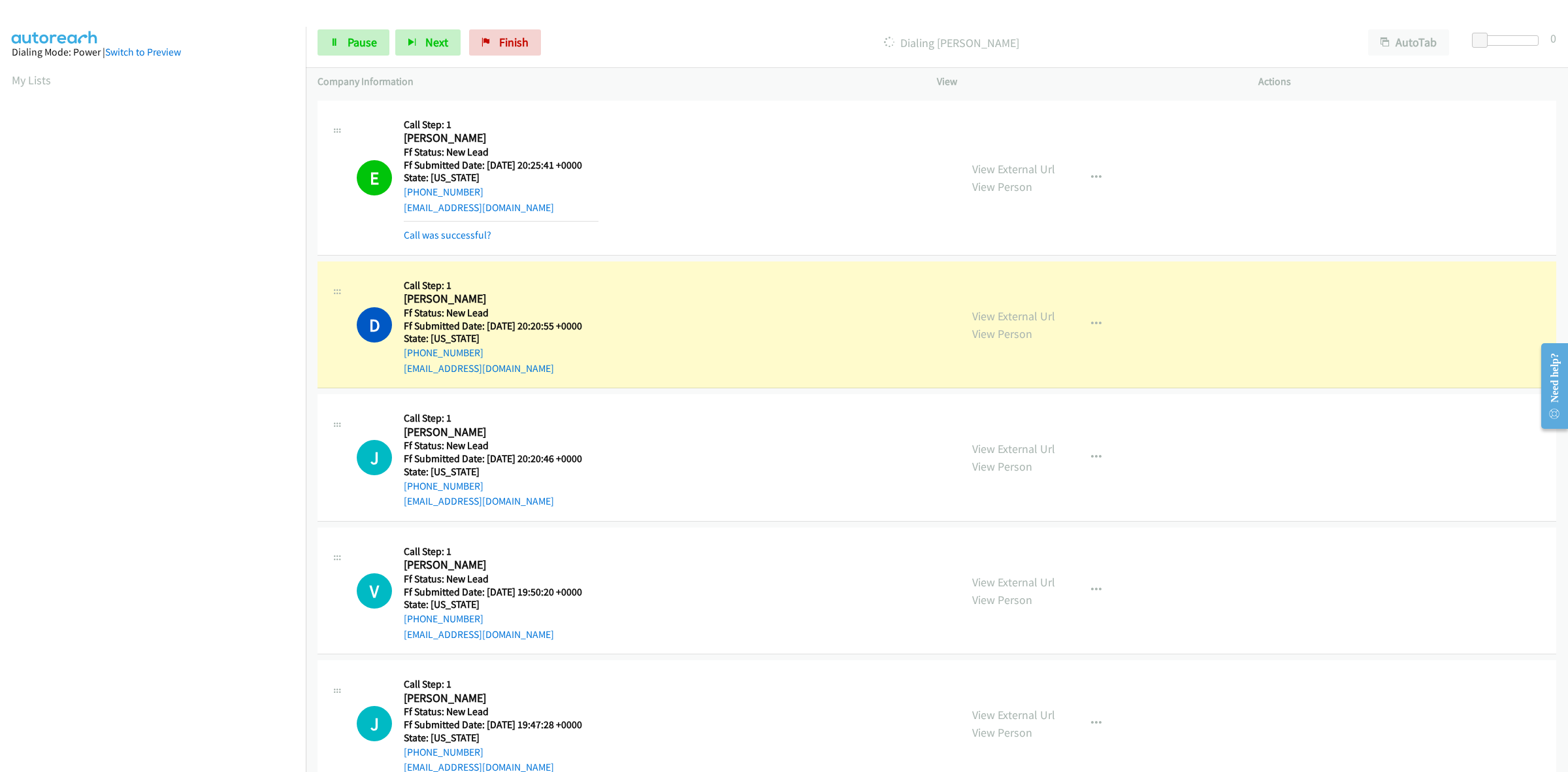
scroll to position [164, 0]
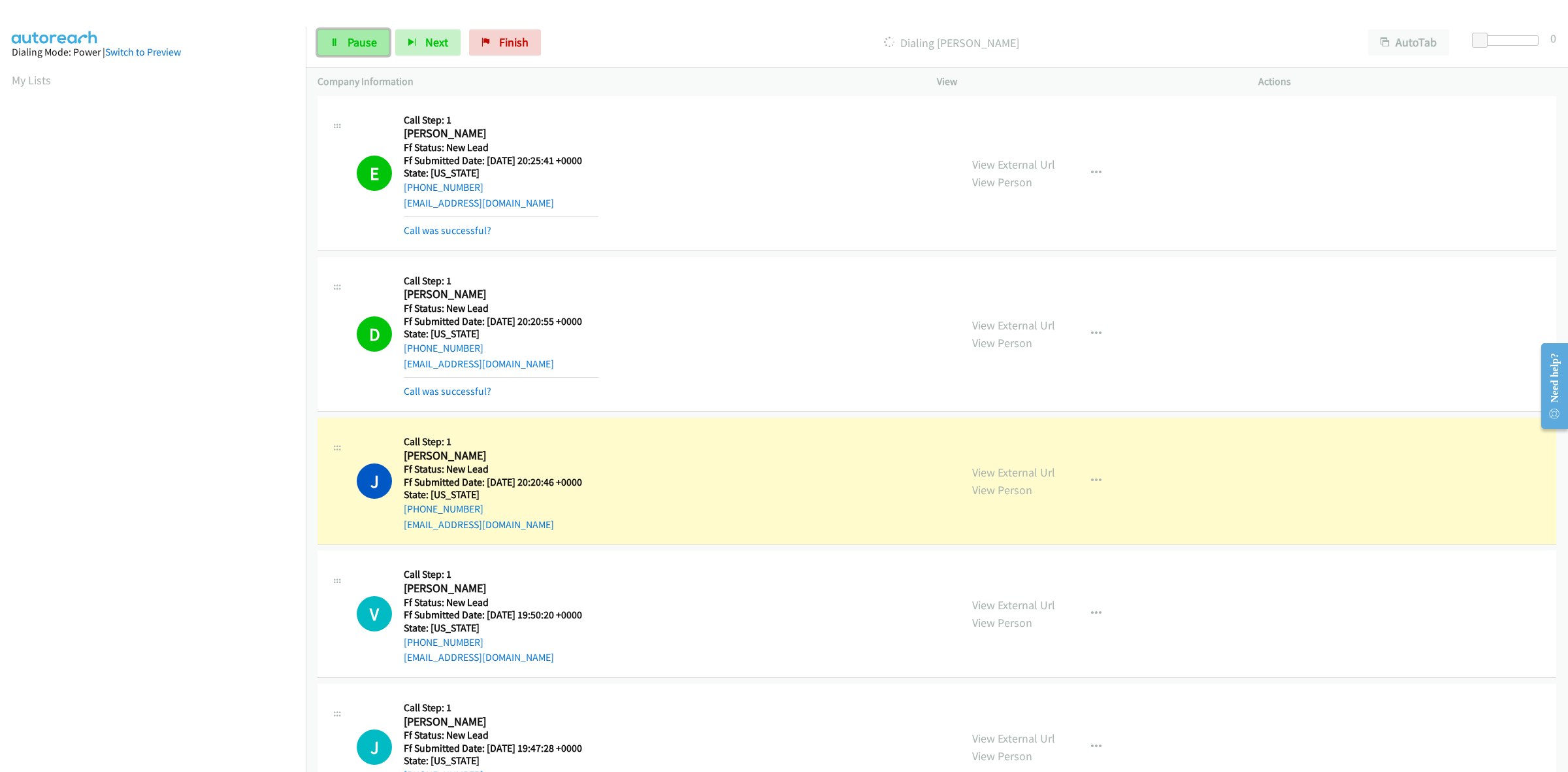
click at [368, 41] on span "Pause" at bounding box center [362, 41] width 29 height 15
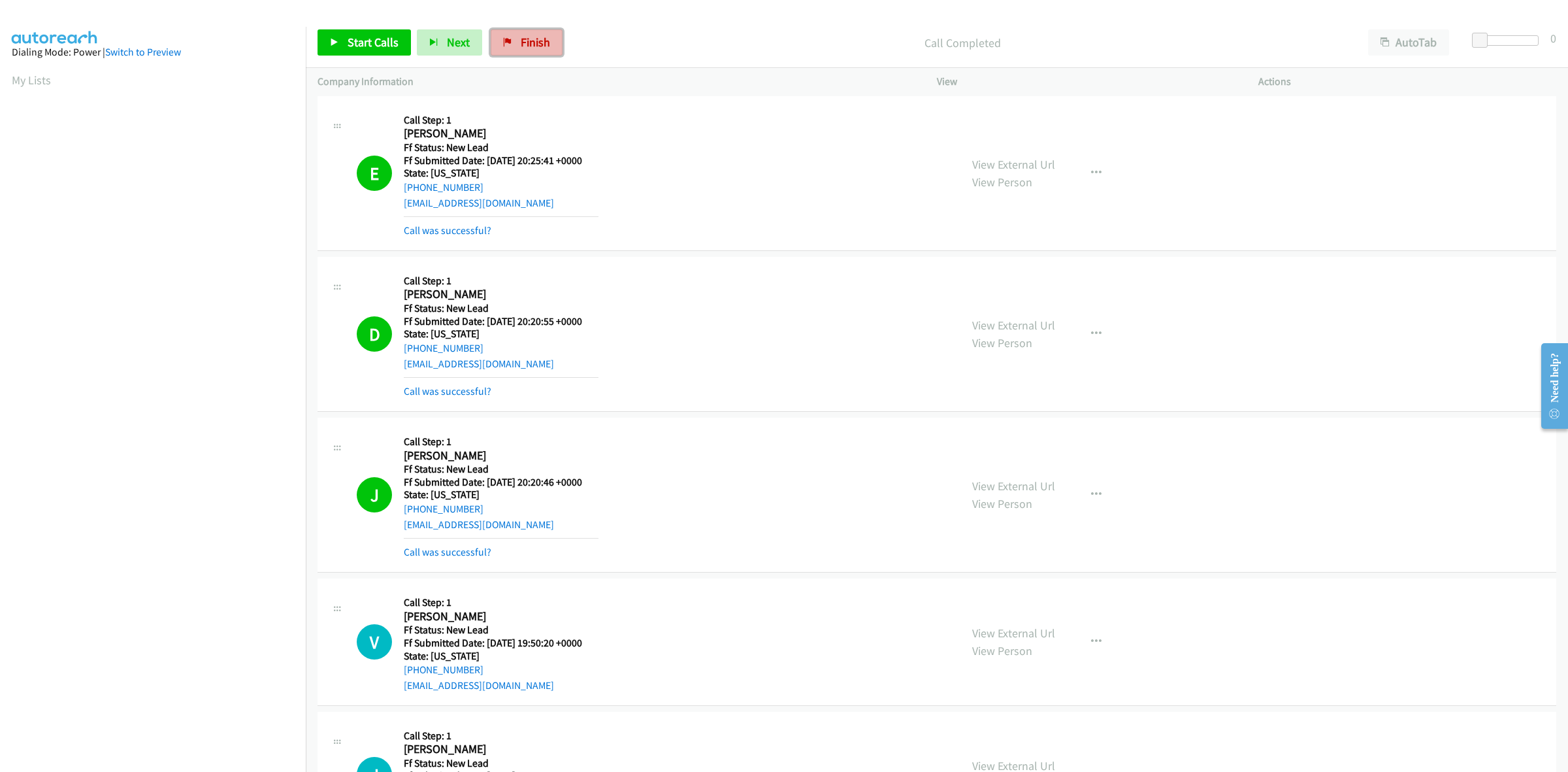
click at [526, 47] on span "Finish" at bounding box center [535, 41] width 29 height 15
